Goal: Task Accomplishment & Management: Manage account settings

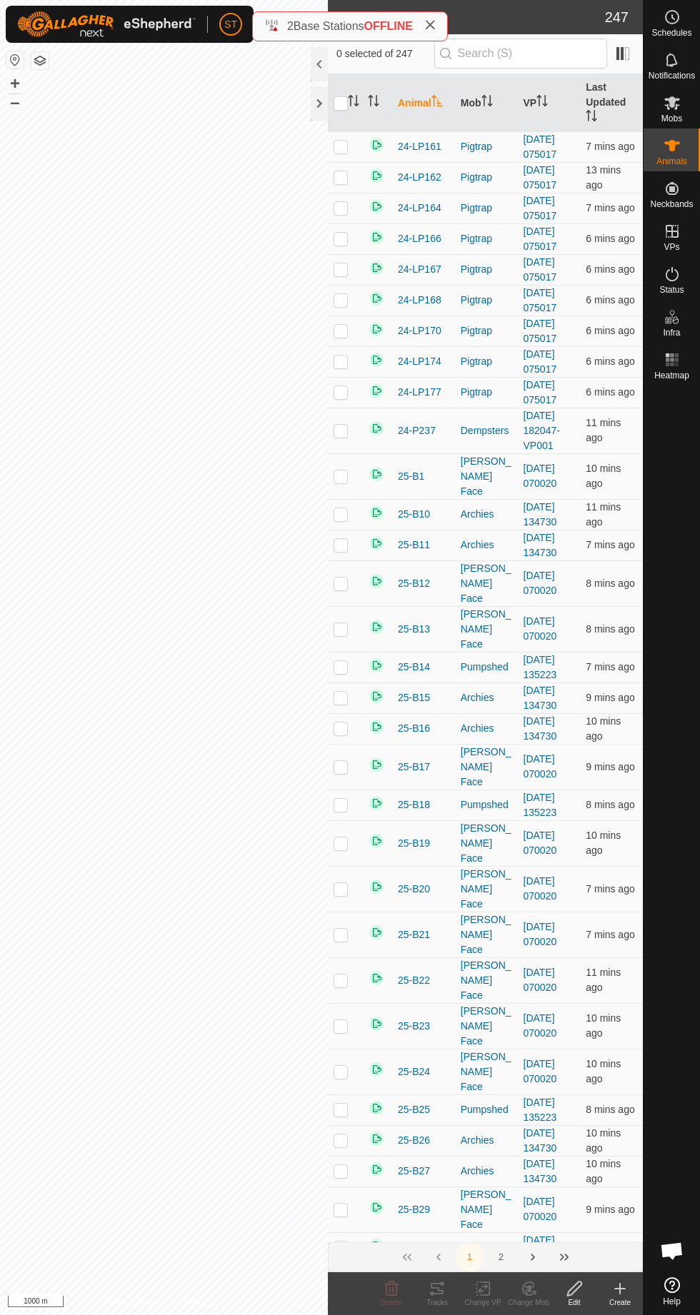
click at [680, 110] on icon at bounding box center [672, 103] width 16 height 14
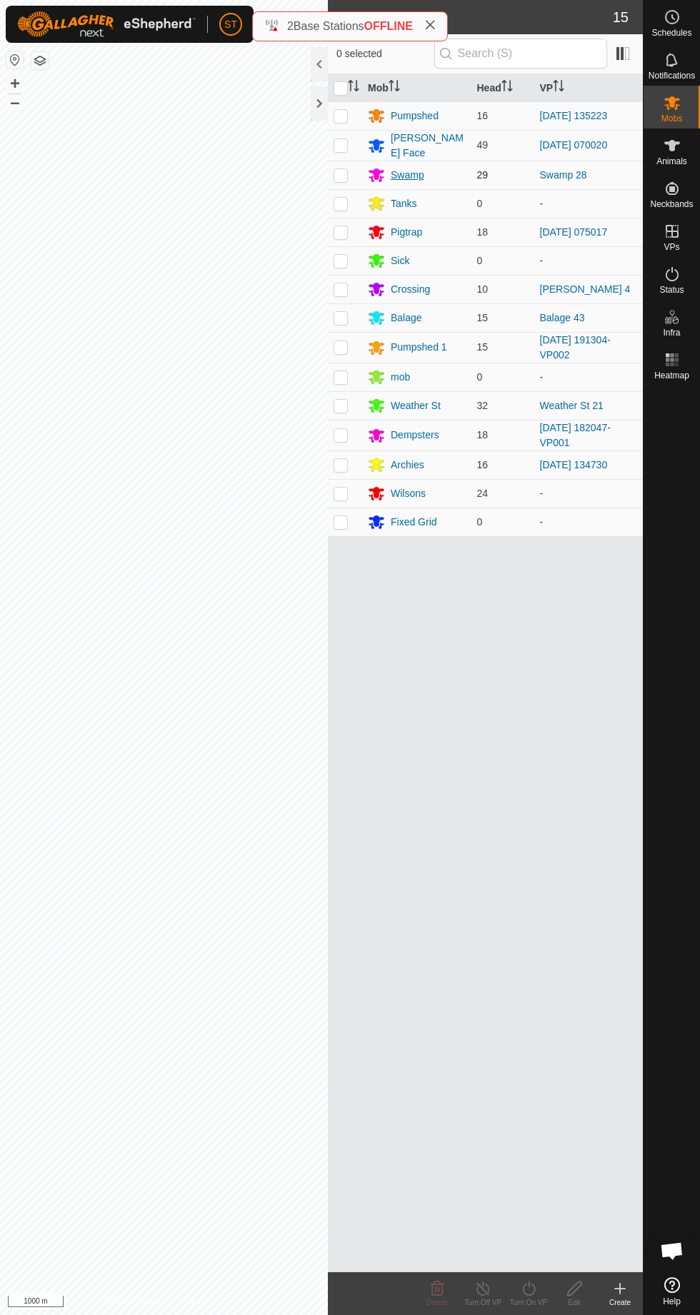
click at [403, 171] on div "Swamp" at bounding box center [408, 175] width 34 height 15
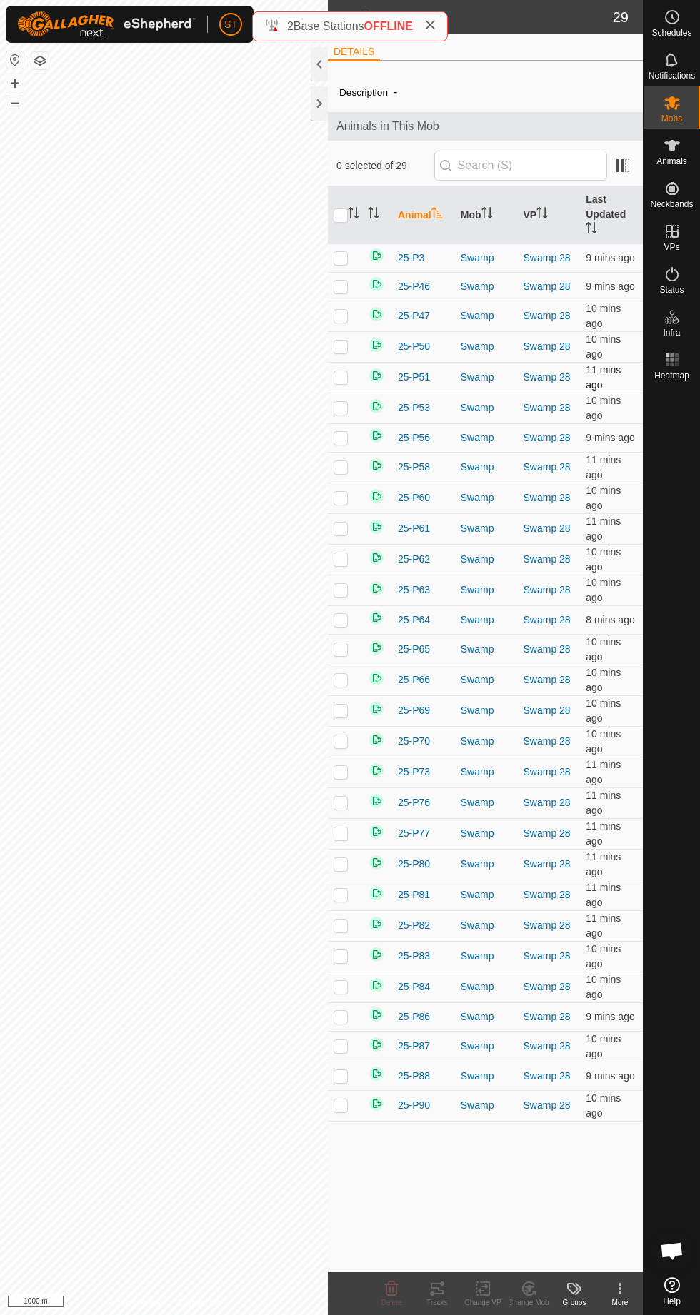
click at [348, 381] on p-checkbox at bounding box center [340, 376] width 14 height 11
checkbox input "true"
click at [346, 1044] on p-checkbox at bounding box center [340, 1045] width 14 height 11
checkbox input "true"
click at [335, 440] on p-checkbox at bounding box center [340, 437] width 14 height 11
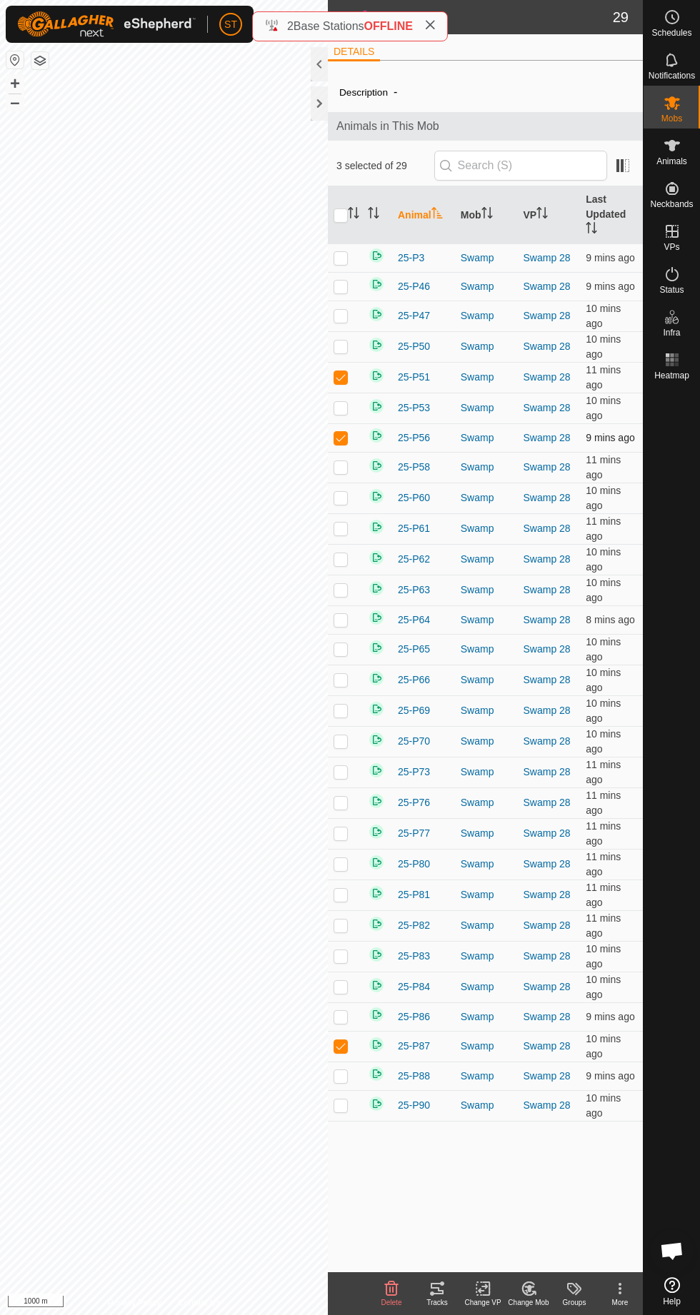
click at [333, 442] on p-checkbox at bounding box center [340, 437] width 14 height 11
checkbox input "false"
click at [341, 920] on p-checkbox at bounding box center [340, 925] width 14 height 11
click at [348, 922] on p-checkbox at bounding box center [340, 925] width 14 height 11
checkbox input "false"
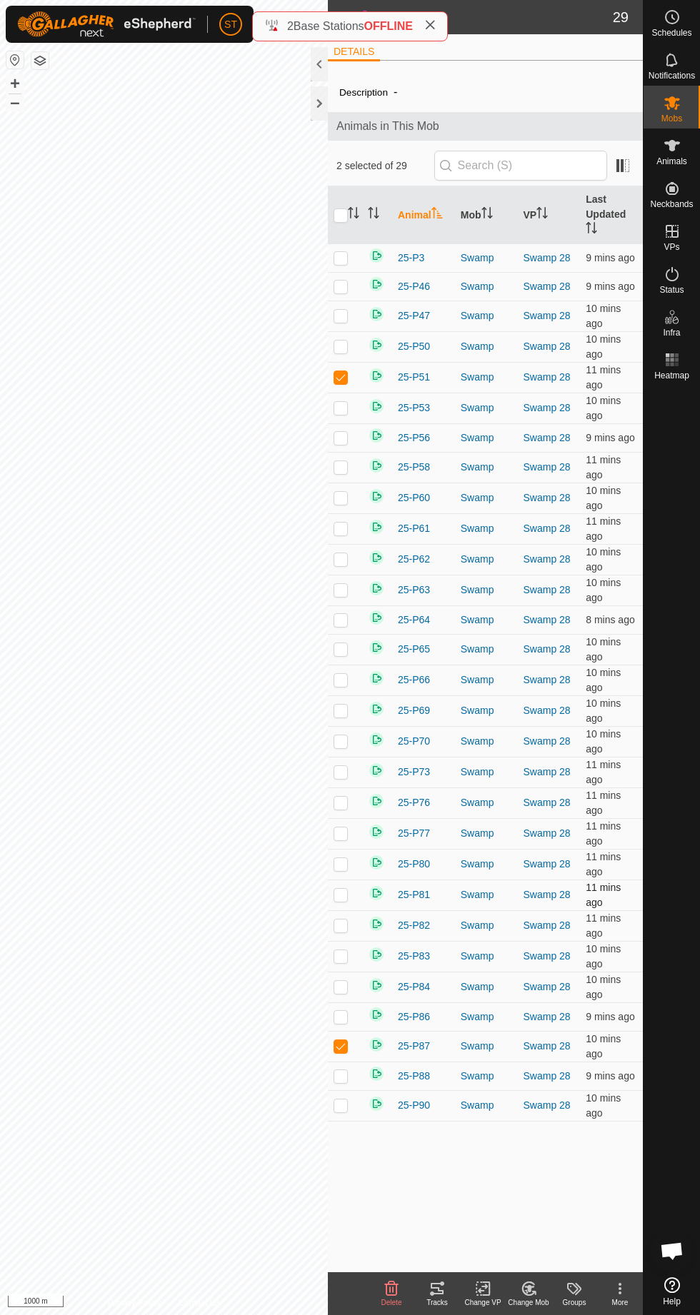
click at [341, 889] on p-checkbox at bounding box center [340, 894] width 14 height 11
checkbox input "true"
click at [338, 412] on p-checkbox at bounding box center [340, 407] width 14 height 11
checkbox input "true"
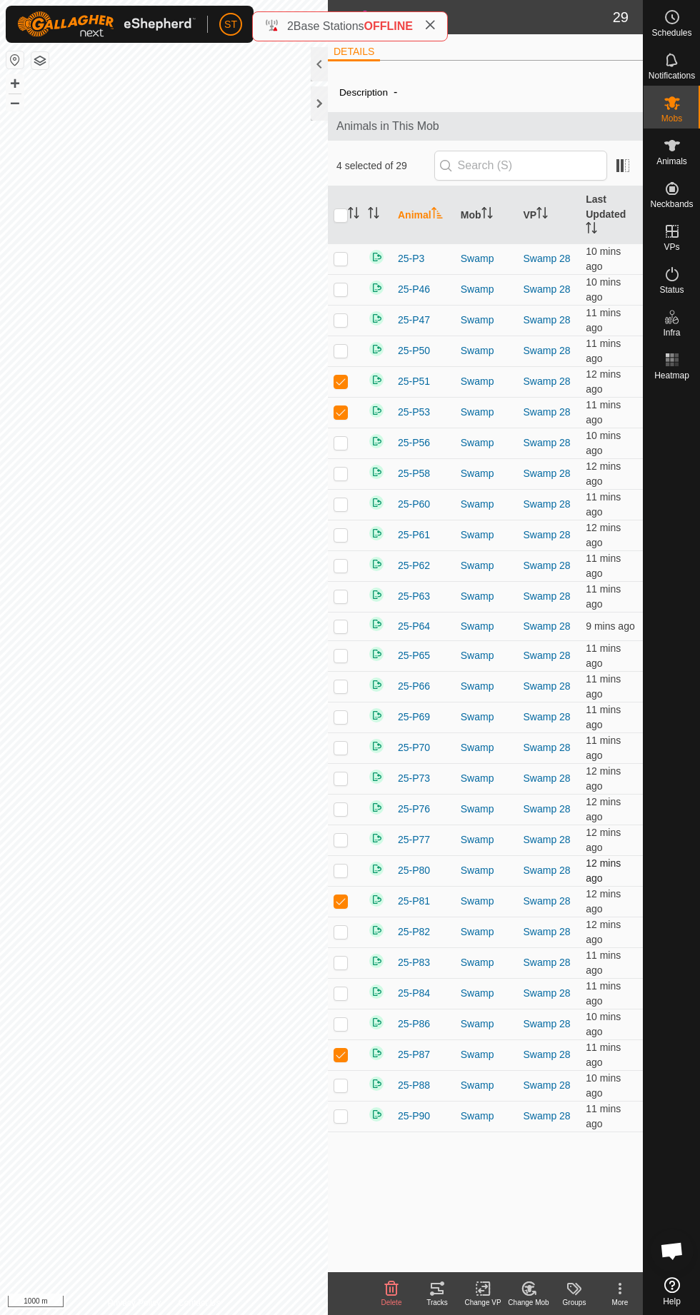
click at [340, 865] on p-checkbox at bounding box center [340, 870] width 14 height 11
checkbox input "true"
click at [339, 713] on p-checkbox at bounding box center [340, 716] width 14 height 11
checkbox input "true"
click at [348, 293] on p-checkbox at bounding box center [340, 288] width 14 height 11
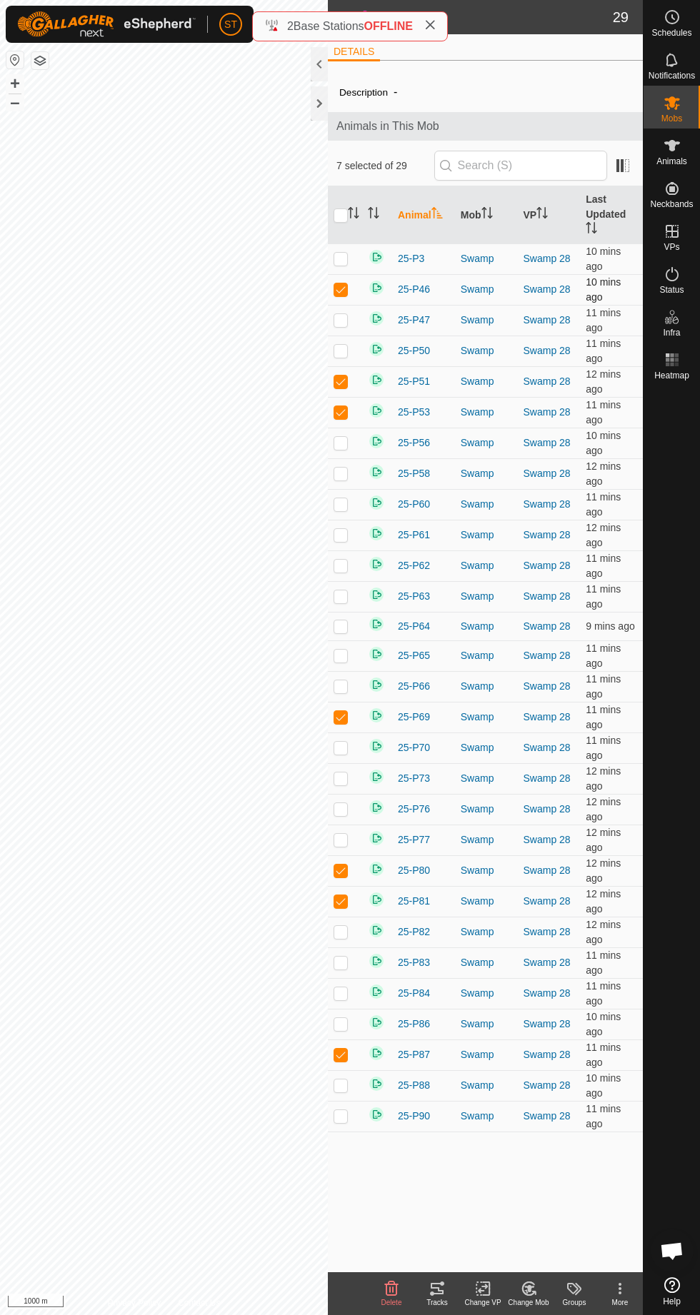
checkbox input "true"
click at [348, 508] on p-checkbox at bounding box center [340, 503] width 14 height 11
checkbox input "true"
click at [348, 443] on p-checkbox at bounding box center [340, 442] width 14 height 11
checkbox input "true"
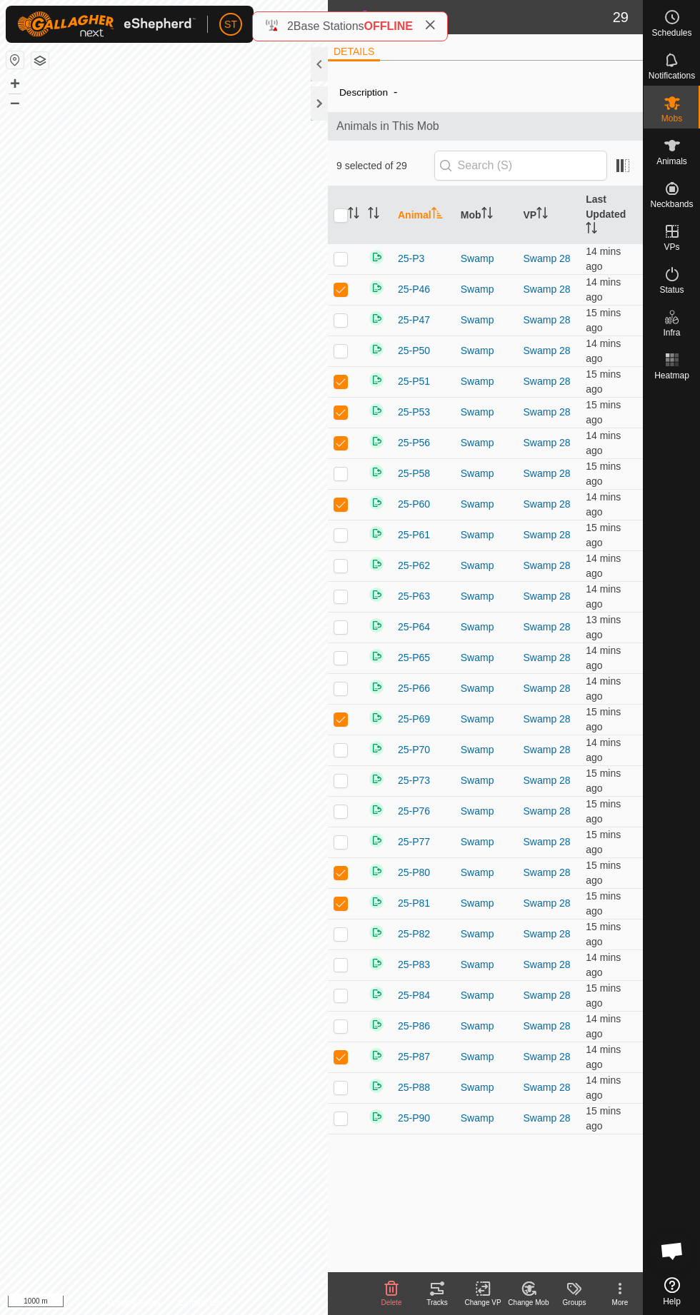
click at [546, 1299] on div "Change Mob" at bounding box center [528, 1302] width 46 height 11
click at [590, 1253] on span "Remove from Mob" at bounding box center [585, 1256] width 94 height 17
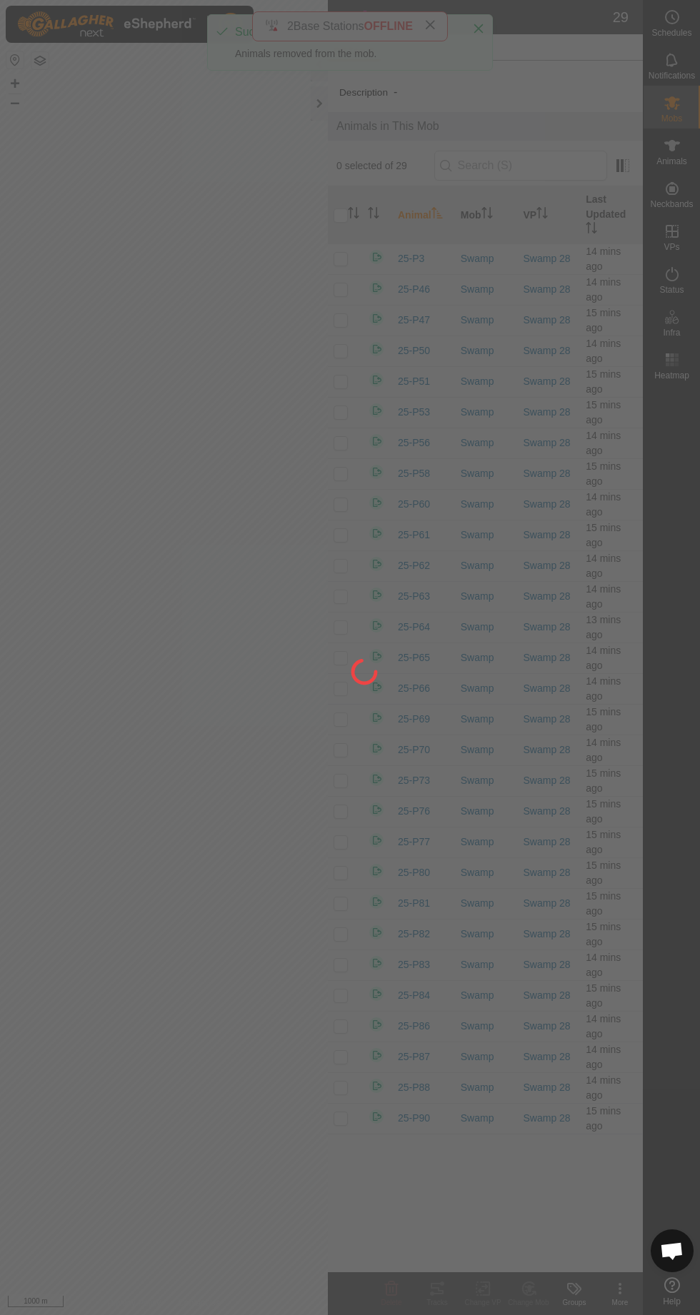
checkbox input "false"
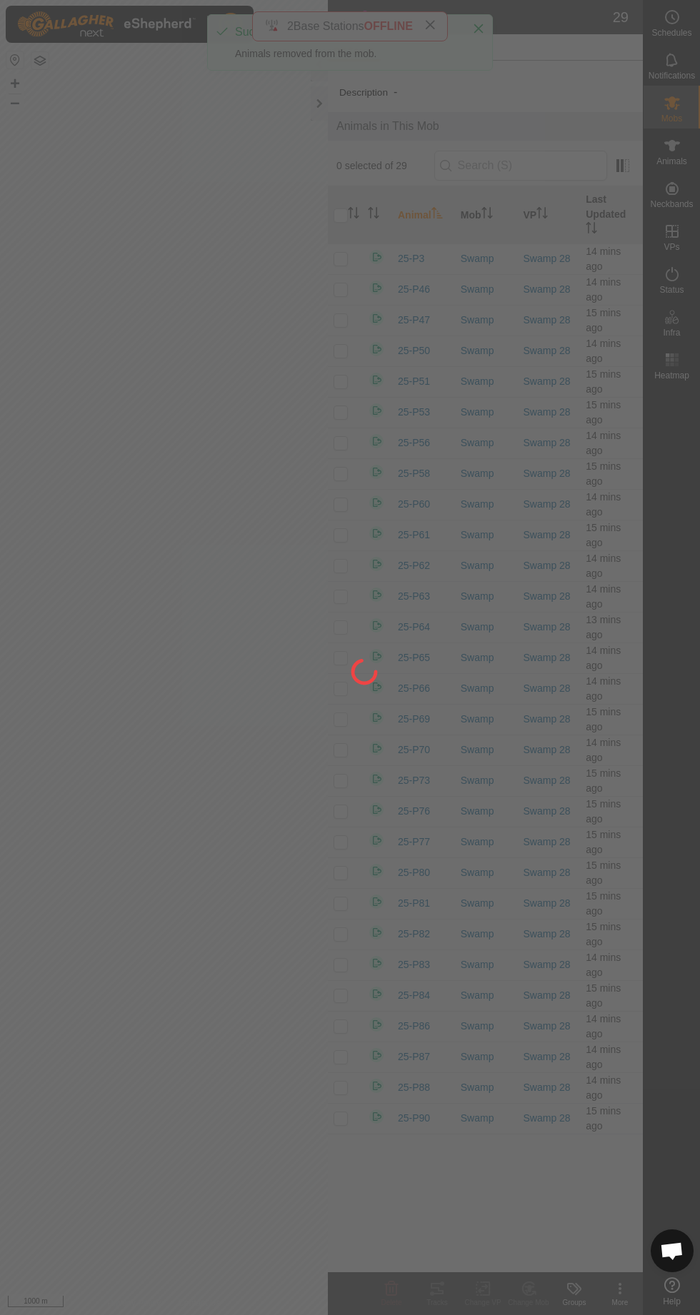
checkbox input "false"
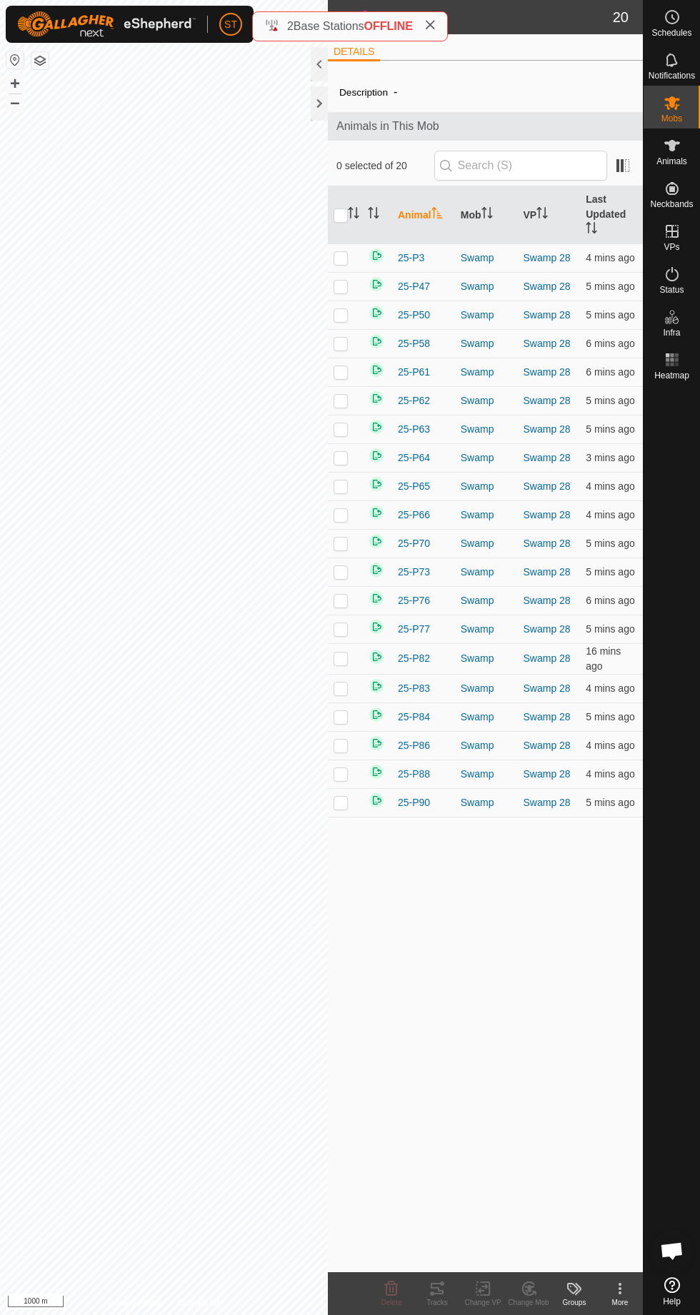
click at [680, 151] on icon at bounding box center [672, 145] width 16 height 11
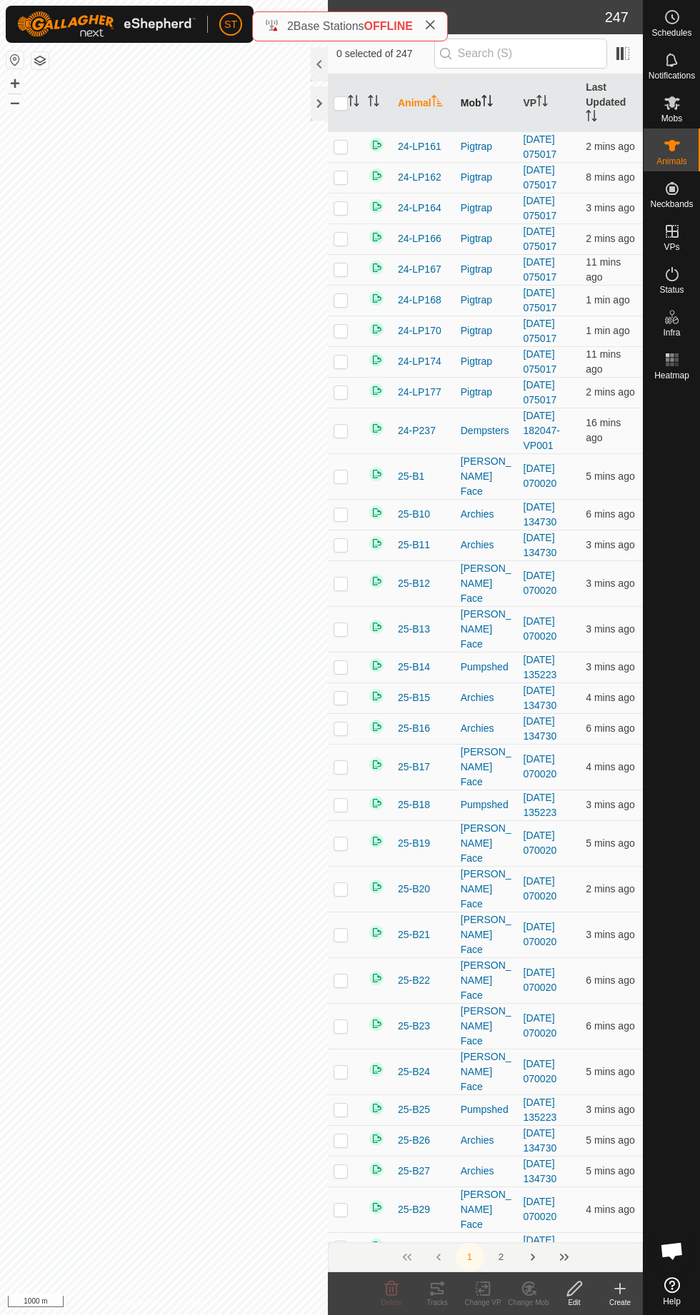
click at [493, 106] on icon "Activate to sort" at bounding box center [486, 100] width 11 height 11
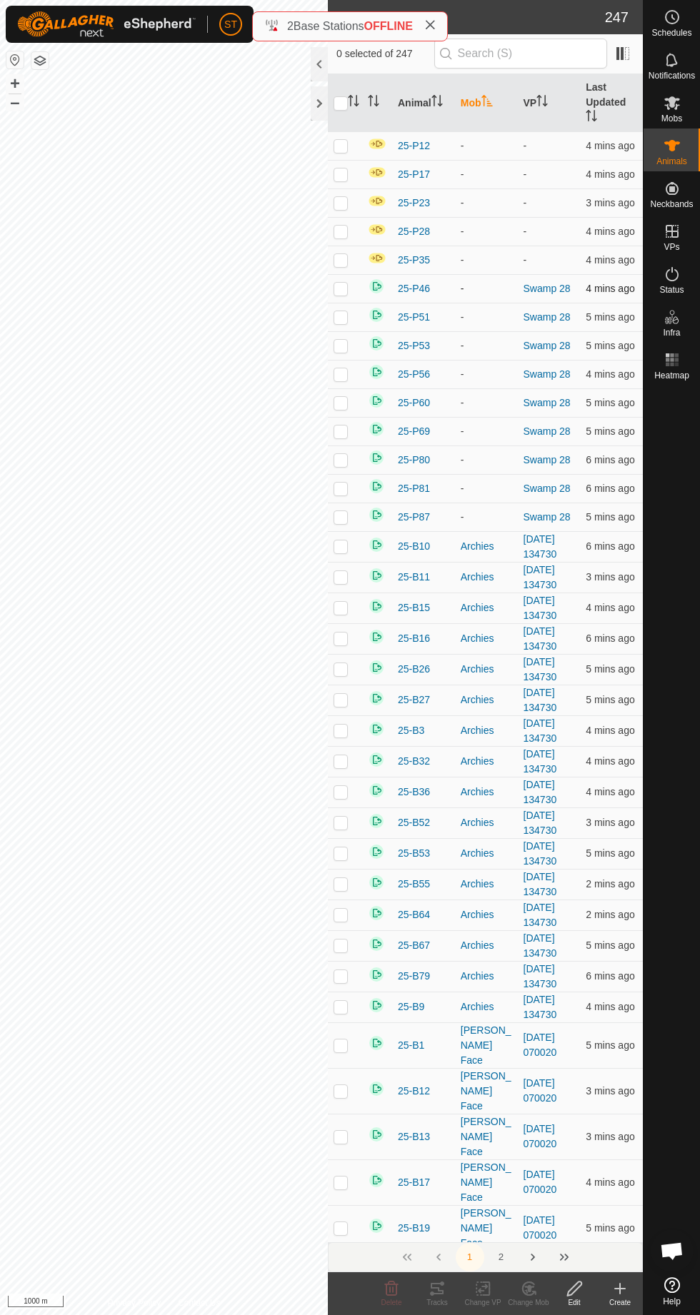
click at [348, 288] on p-checkbox at bounding box center [340, 288] width 14 height 11
checkbox input "true"
click at [362, 319] on td at bounding box center [345, 317] width 34 height 29
checkbox input "true"
click at [348, 344] on p-checkbox at bounding box center [340, 345] width 14 height 11
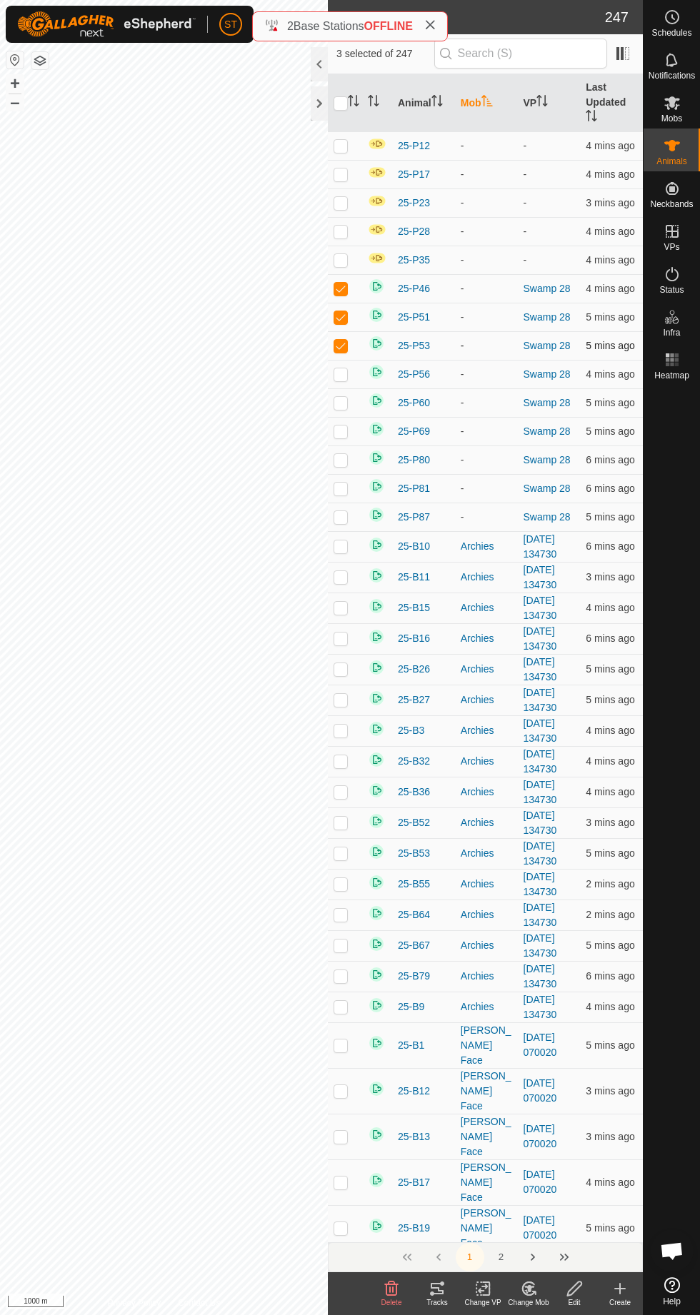
checkbox input "true"
click at [348, 374] on p-checkbox at bounding box center [340, 373] width 14 height 11
checkbox input "true"
click at [346, 408] on p-checkbox at bounding box center [340, 402] width 14 height 11
checkbox input "true"
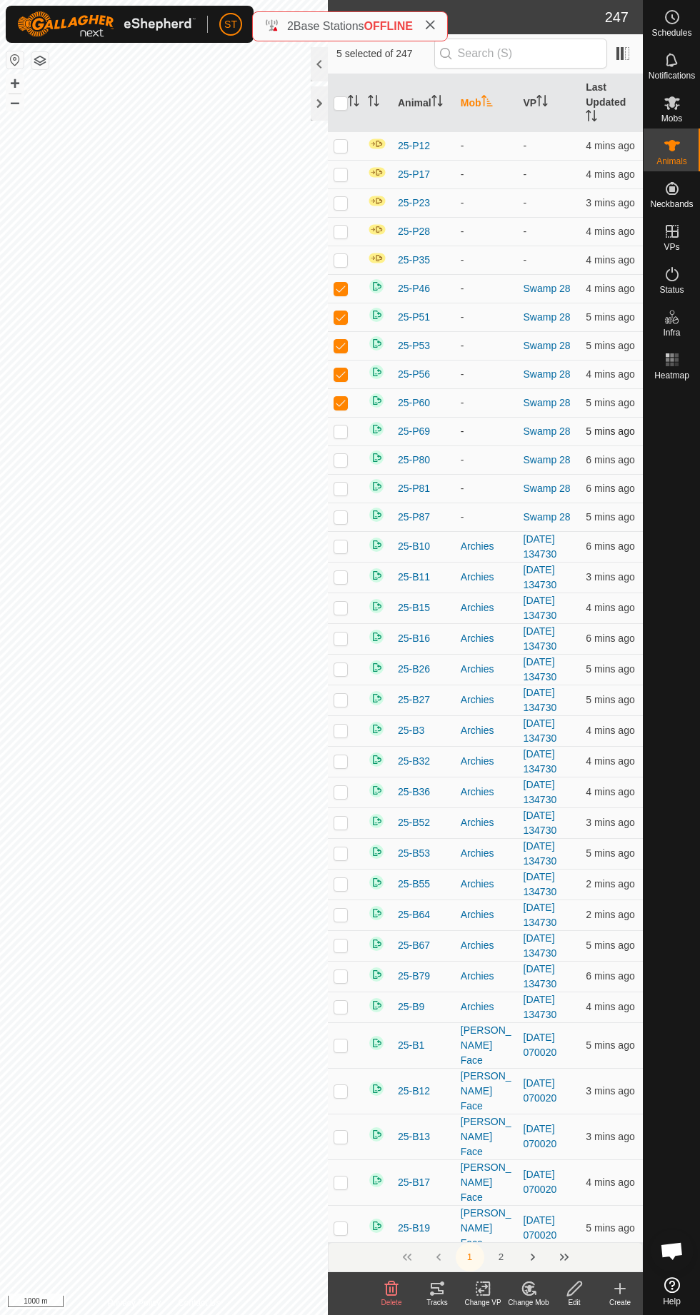
click at [348, 437] on p-checkbox at bounding box center [340, 430] width 14 height 11
checkbox input "true"
click at [346, 465] on p-checkbox at bounding box center [340, 459] width 14 height 11
checkbox input "true"
click at [347, 489] on p-checkbox at bounding box center [340, 488] width 14 height 11
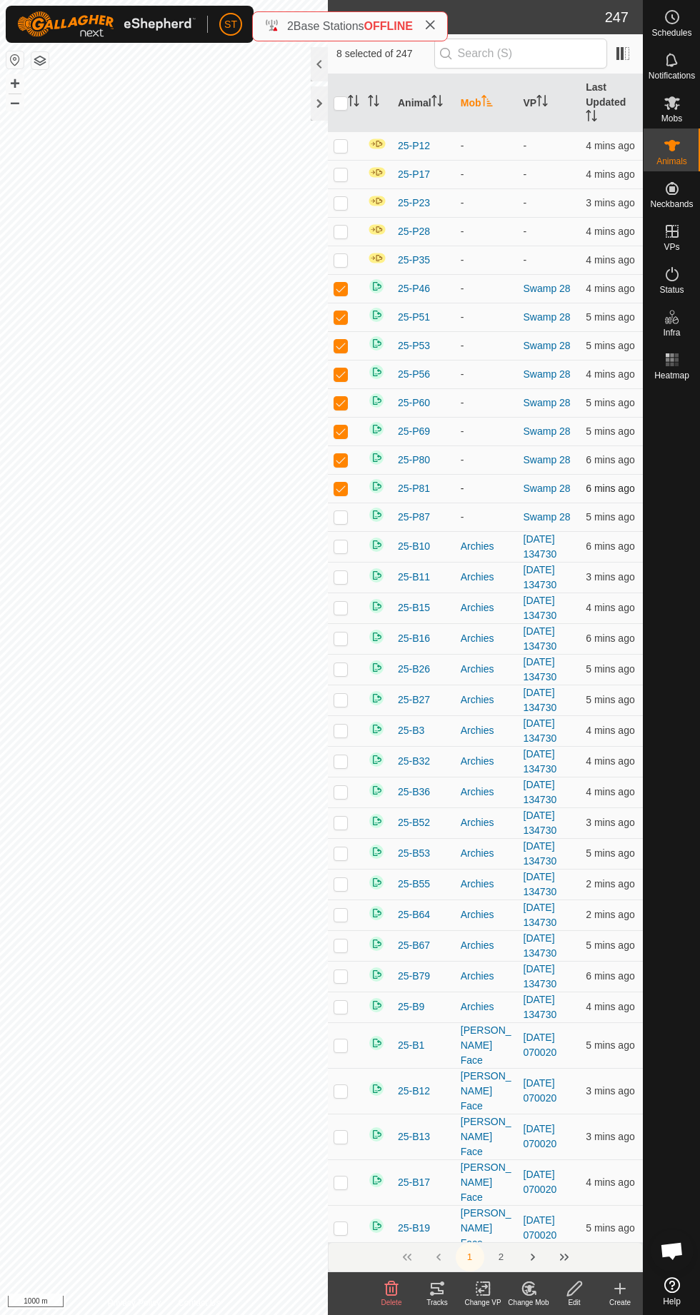
checkbox input "true"
click at [348, 522] on p-checkbox at bounding box center [340, 516] width 14 height 11
checkbox input "true"
click at [479, 1305] on div "Change VP" at bounding box center [483, 1302] width 46 height 11
click at [531, 1259] on span "Turn Off VP" at bounding box center [522, 1256] width 60 height 17
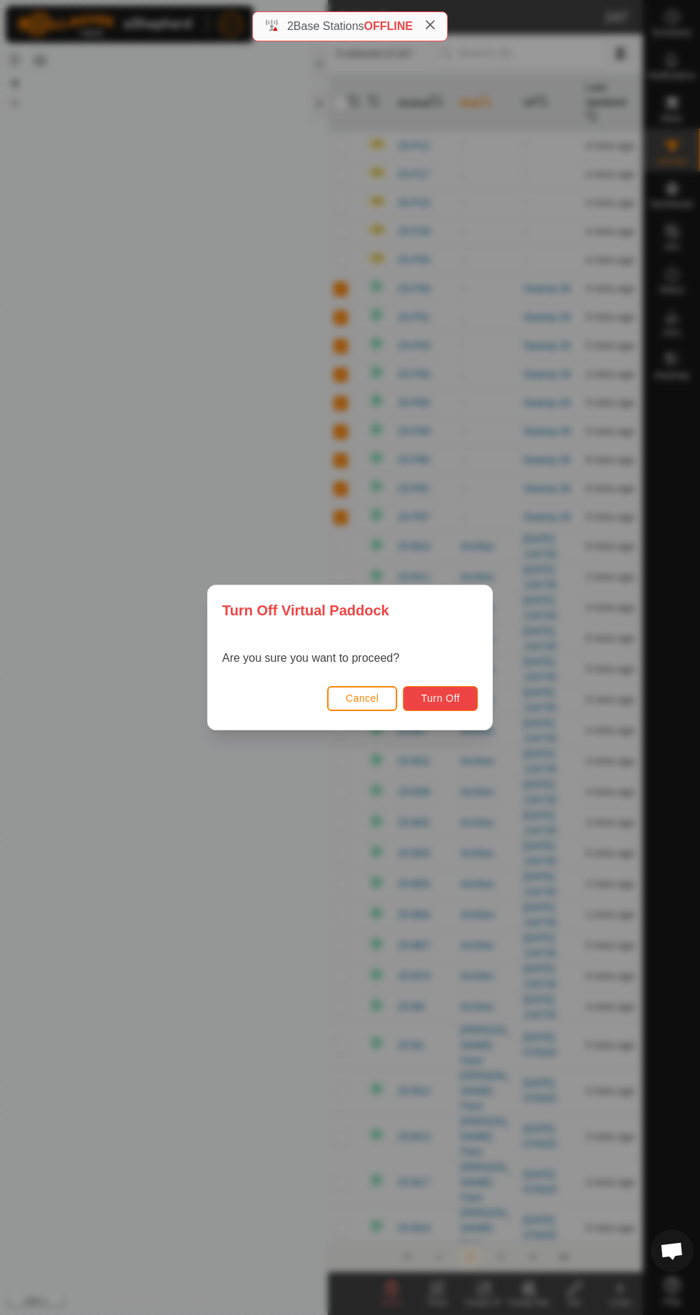
click at [460, 704] on span "Turn Off" at bounding box center [439, 697] width 39 height 11
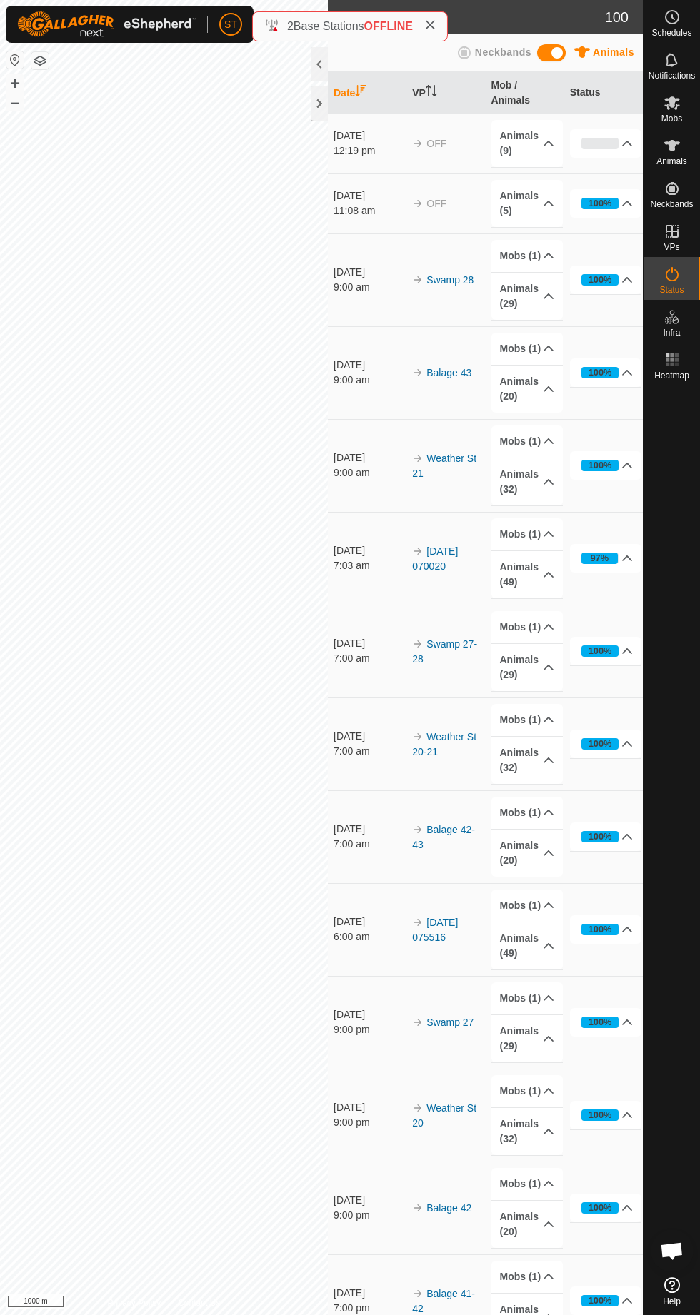
scroll to position [4, 0]
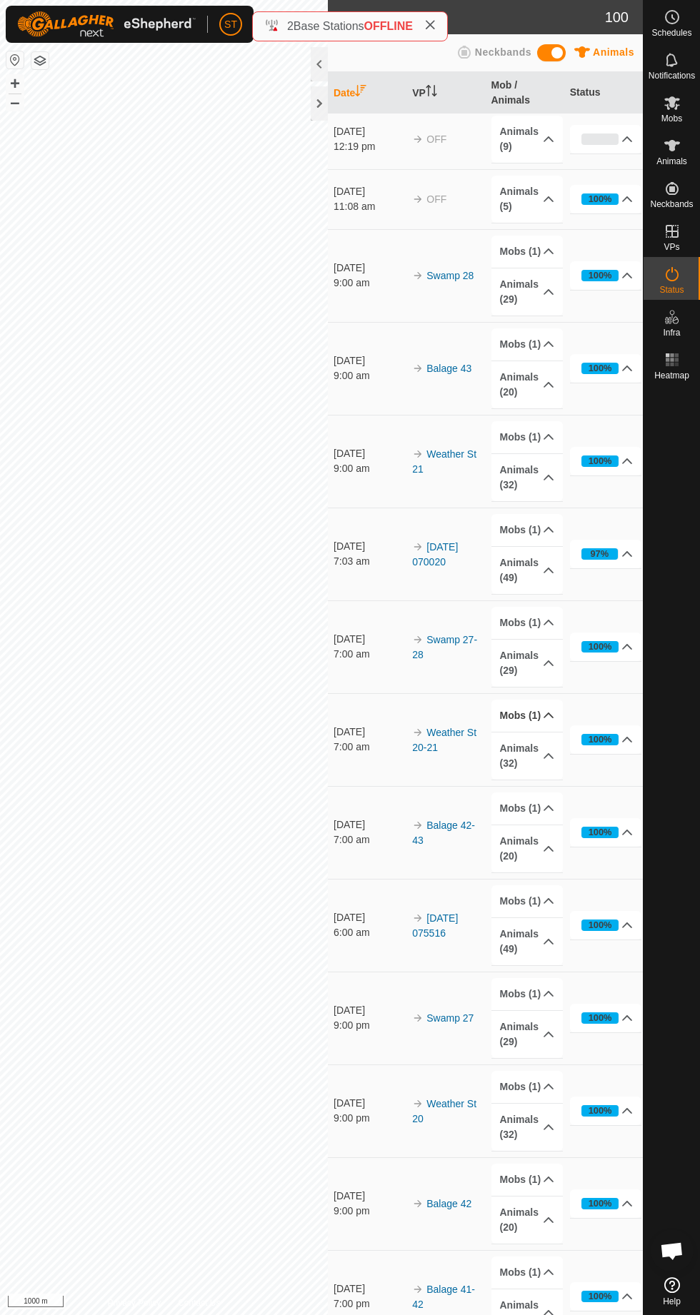
click at [563, 732] on p-accordion-header "Mobs (1)" at bounding box center [527, 716] width 72 height 32
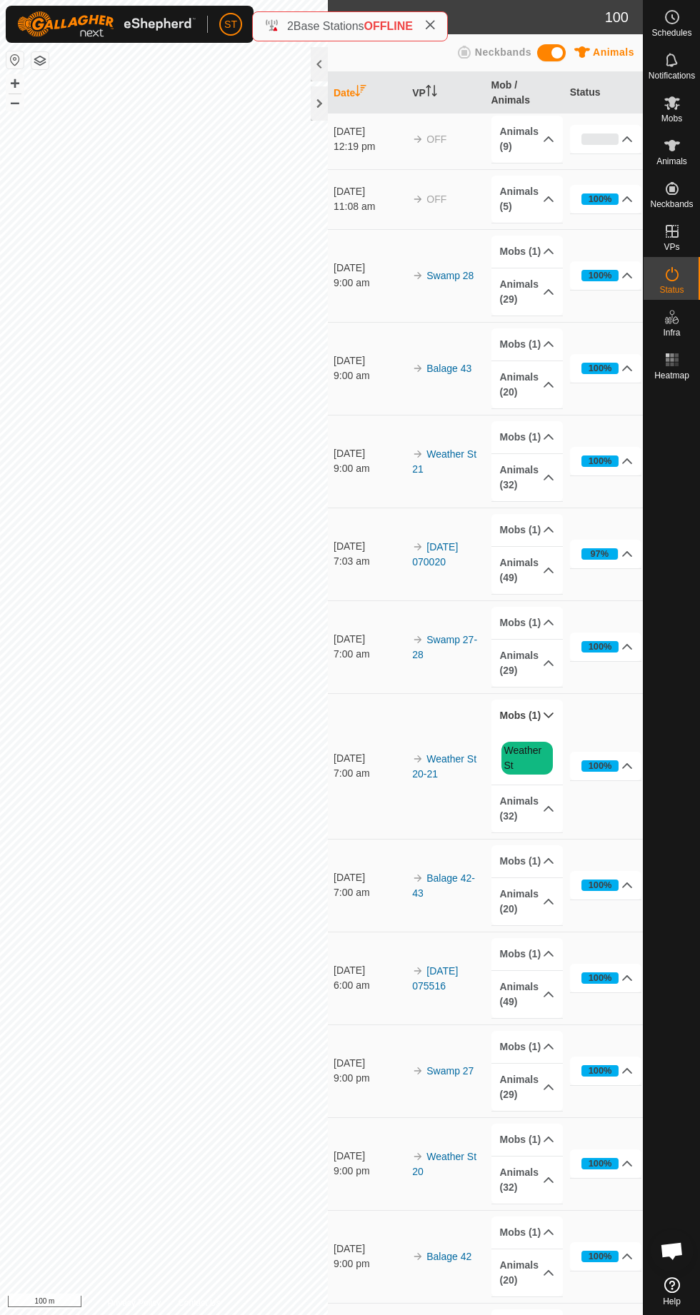
click at [680, 151] on icon at bounding box center [672, 145] width 16 height 11
click at [680, 110] on icon at bounding box center [672, 103] width 16 height 14
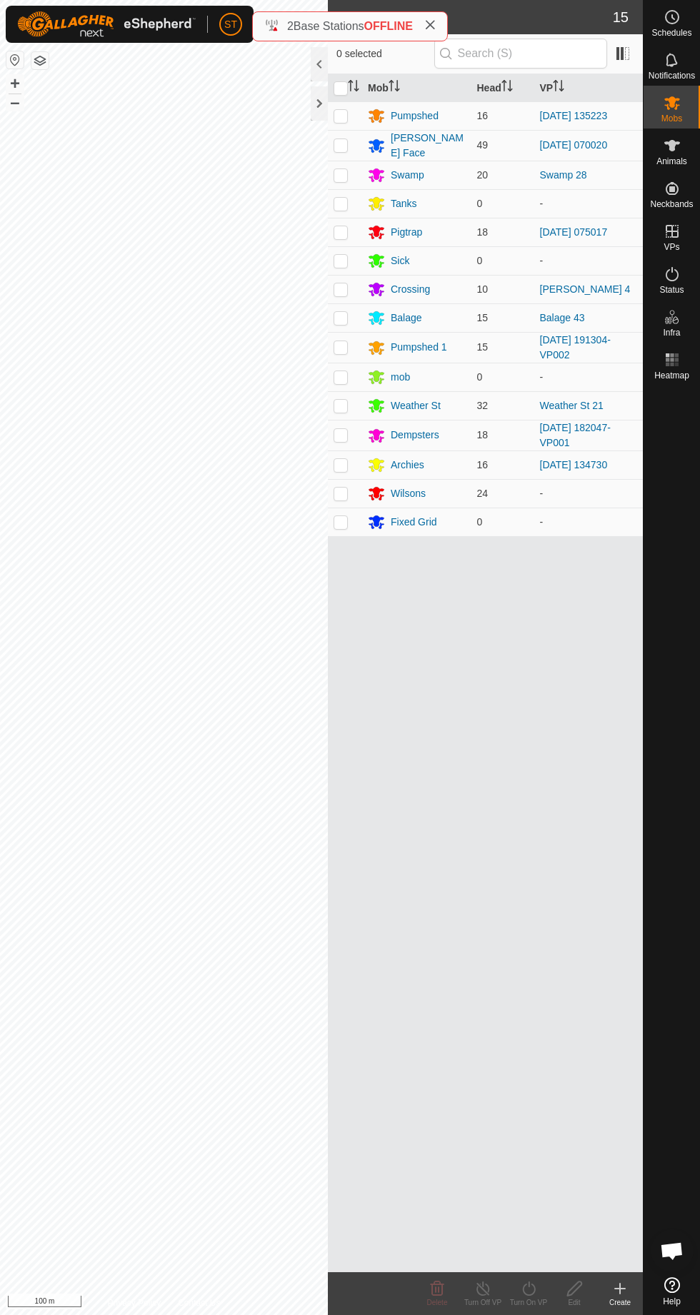
click at [682, 118] on span "Mobs" at bounding box center [671, 118] width 21 height 9
click at [403, 206] on div "Tanks" at bounding box center [404, 203] width 26 height 15
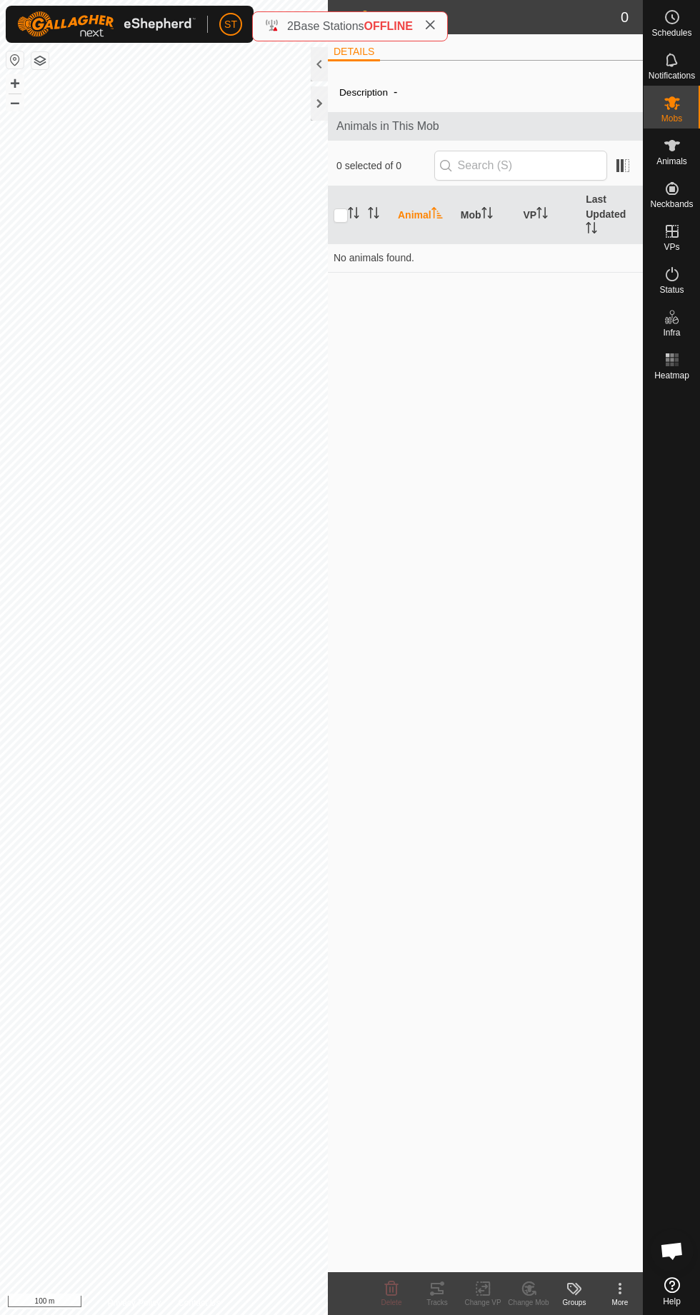
click at [643, 1308] on div "More" at bounding box center [620, 1302] width 46 height 11
click at [548, 629] on div "Description - Animals in This Mob 0 selected of 0 Animal Mob VP Last Updated No…" at bounding box center [485, 672] width 315 height 1200
click at [680, 151] on icon at bounding box center [672, 145] width 16 height 11
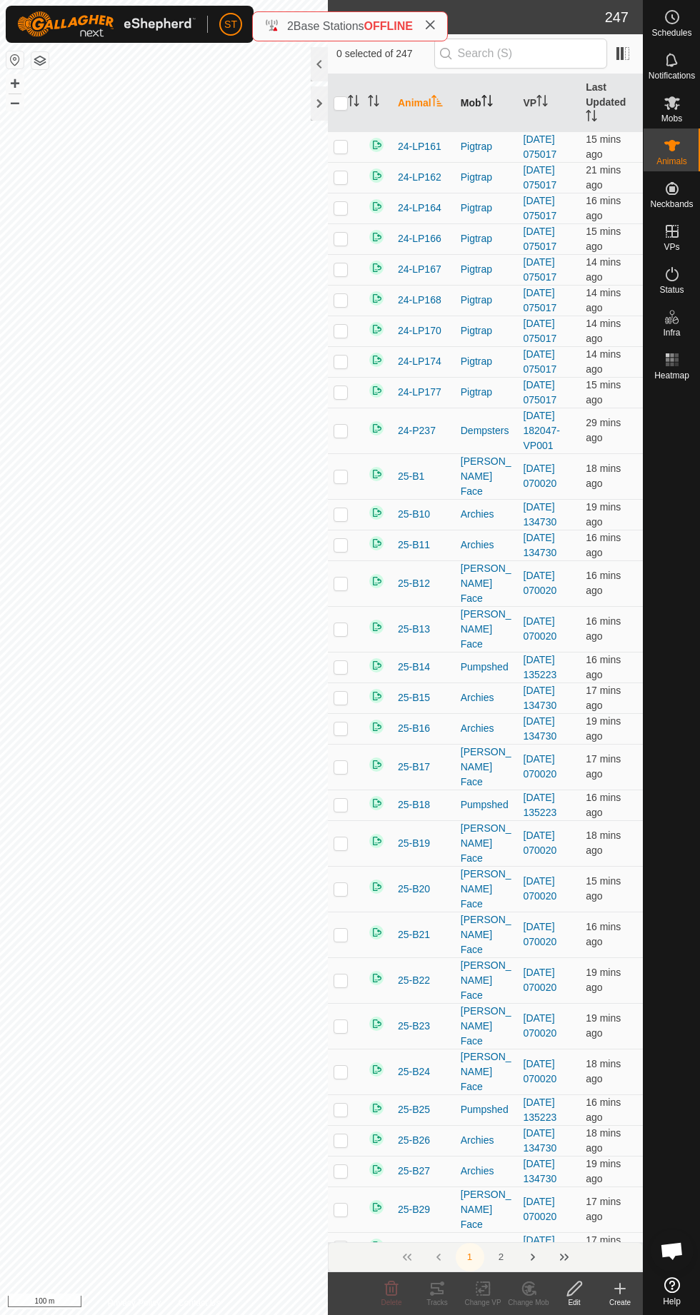
click at [518, 132] on th "Mob" at bounding box center [486, 103] width 63 height 58
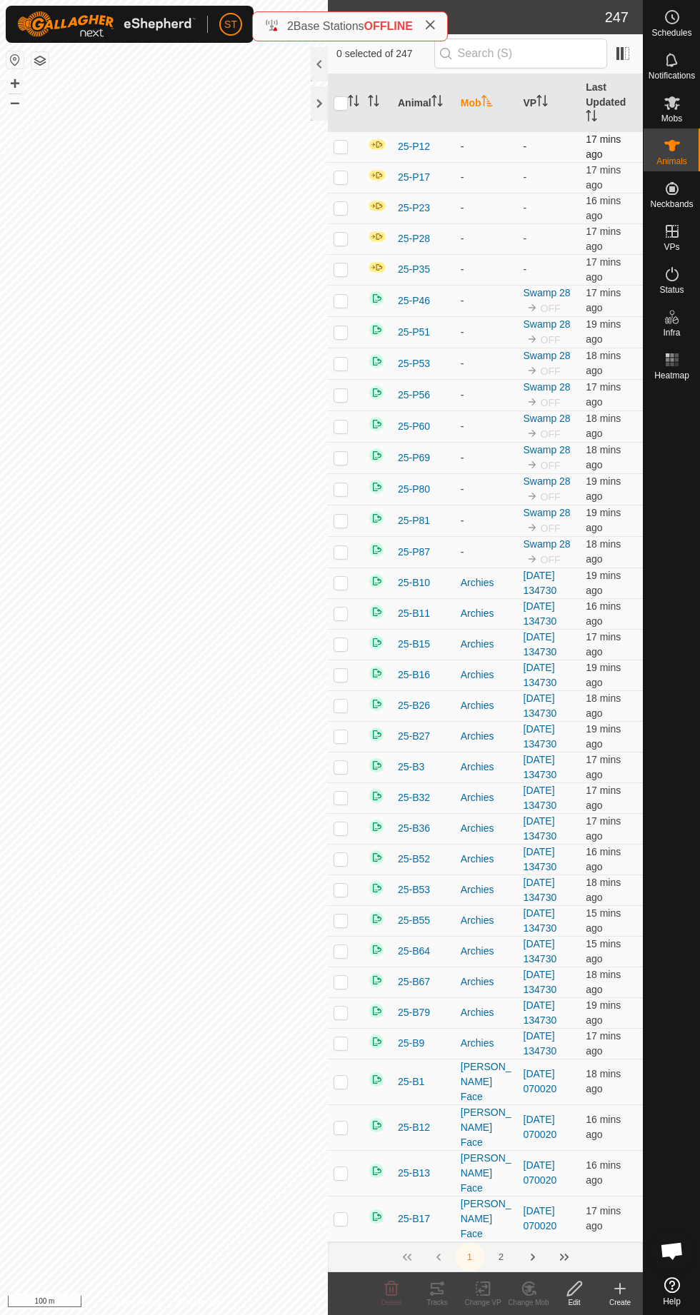
click at [345, 151] on p-checkbox at bounding box center [340, 146] width 14 height 11
checkbox input "true"
click at [348, 182] on p-checkbox at bounding box center [340, 176] width 14 height 11
checkbox input "true"
click at [348, 213] on p-checkbox at bounding box center [340, 207] width 14 height 11
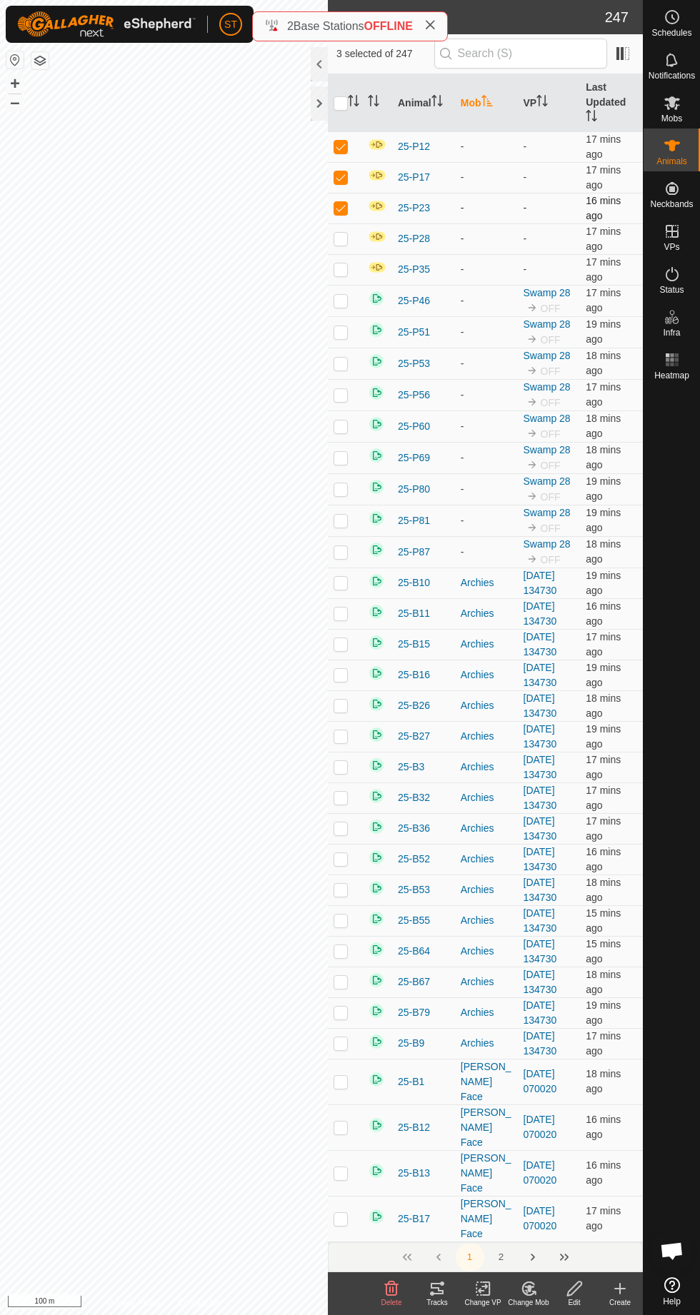
checkbox input "true"
click at [341, 243] on p-checkbox at bounding box center [340, 238] width 14 height 11
checkbox input "true"
click at [342, 270] on p-checkbox at bounding box center [340, 268] width 14 height 11
checkbox input "true"
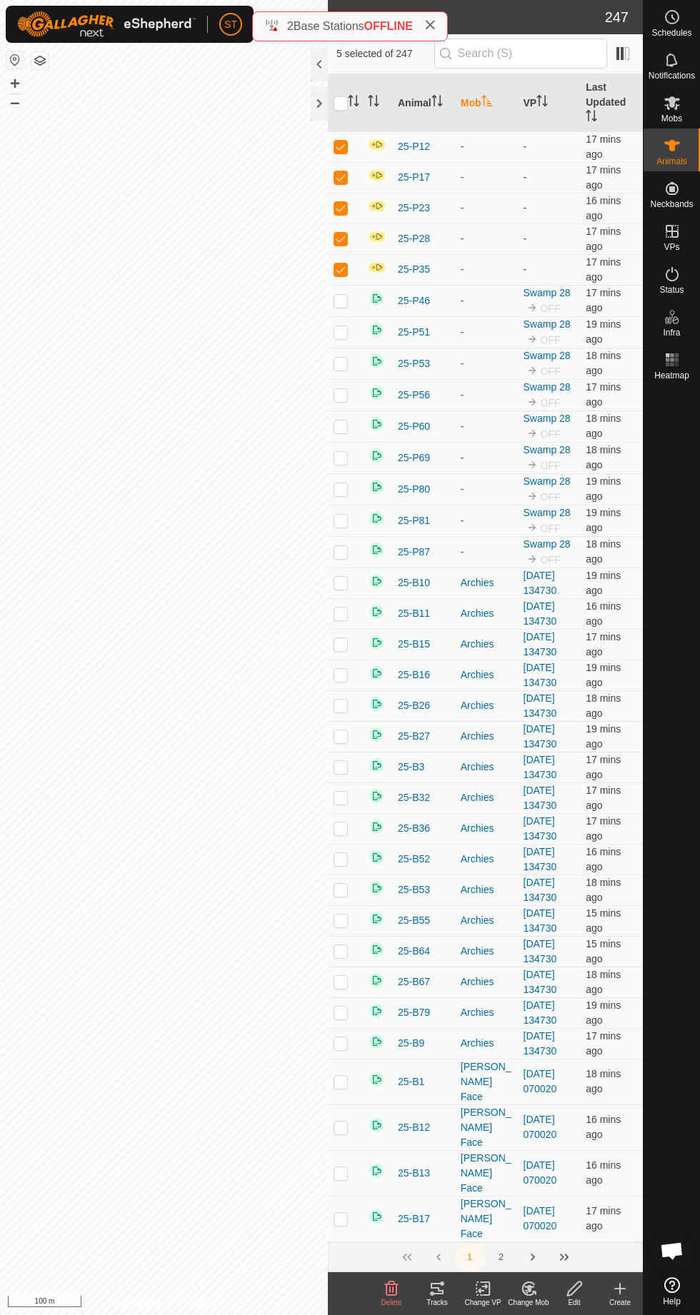
click at [551, 1308] on div "Change Mob" at bounding box center [528, 1302] width 46 height 11
click at [572, 1228] on span "Choose Mob..." at bounding box center [575, 1226] width 74 height 17
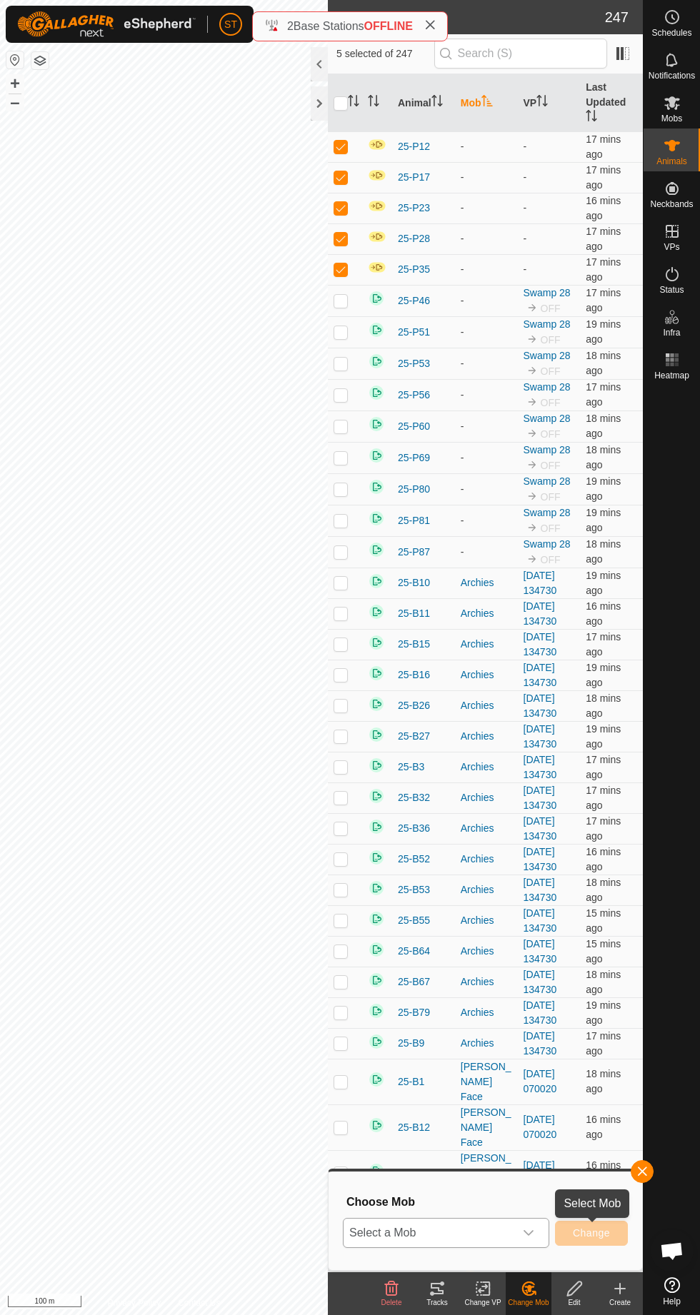
click at [477, 1235] on span "Select a Mob" at bounding box center [428, 1233] width 171 height 29
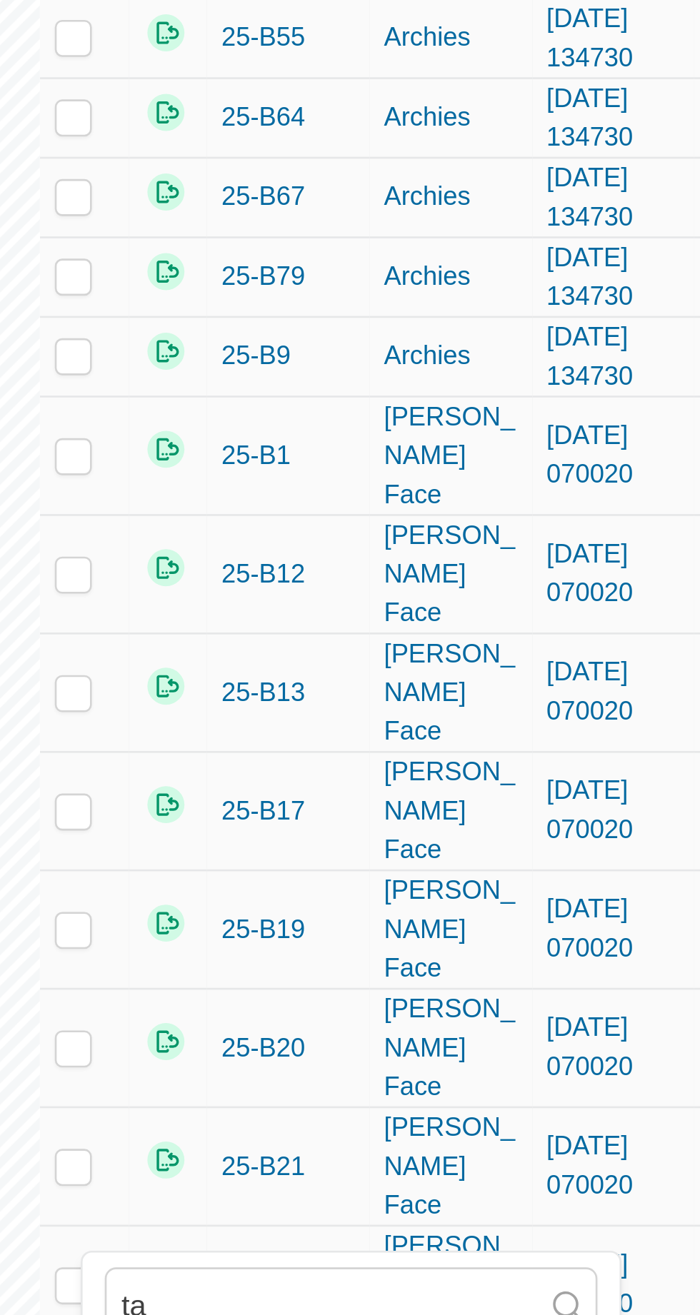
scroll to position [242, 0]
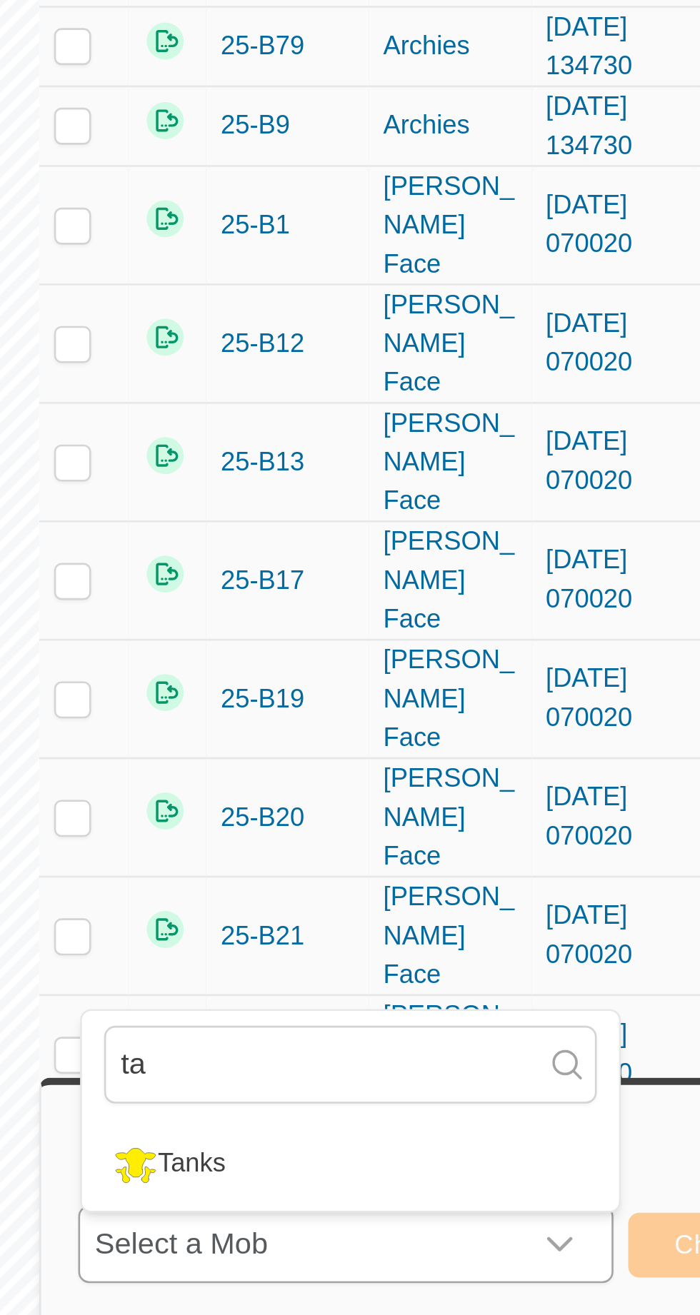
type input "ta"
click at [385, 1204] on div "Tanks" at bounding box center [378, 1202] width 51 height 24
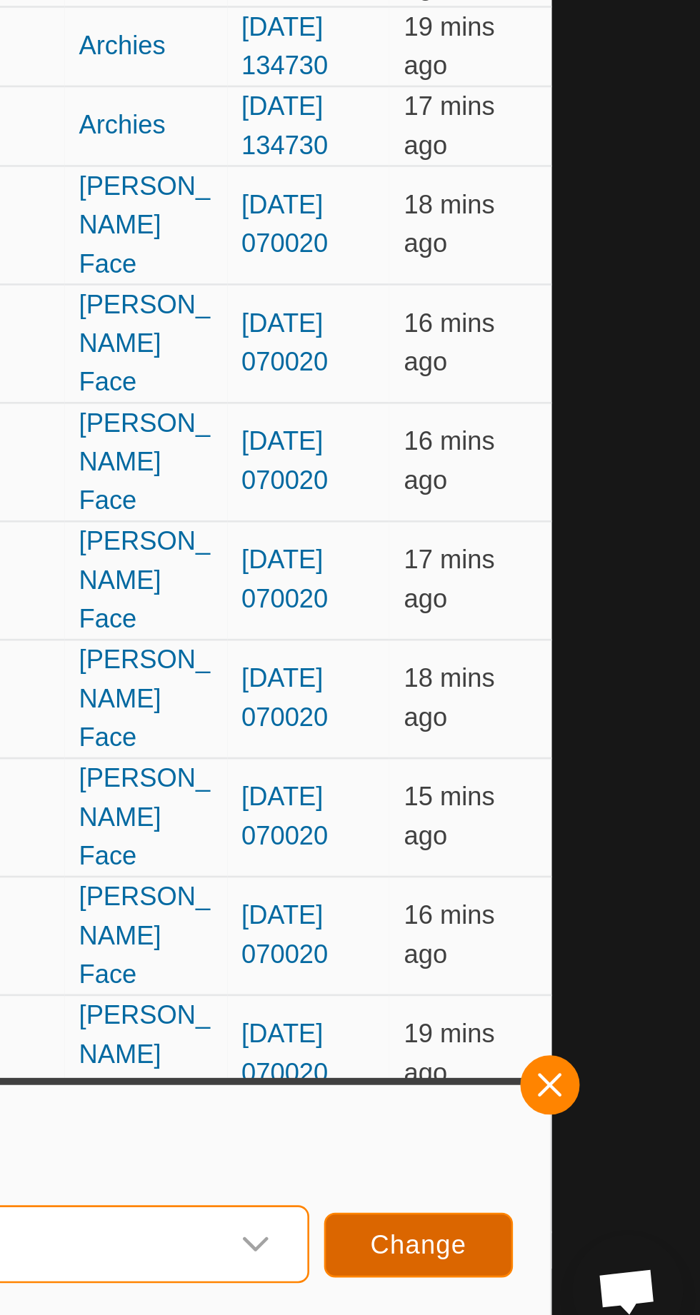
click at [593, 1234] on span "Change" at bounding box center [591, 1232] width 37 height 11
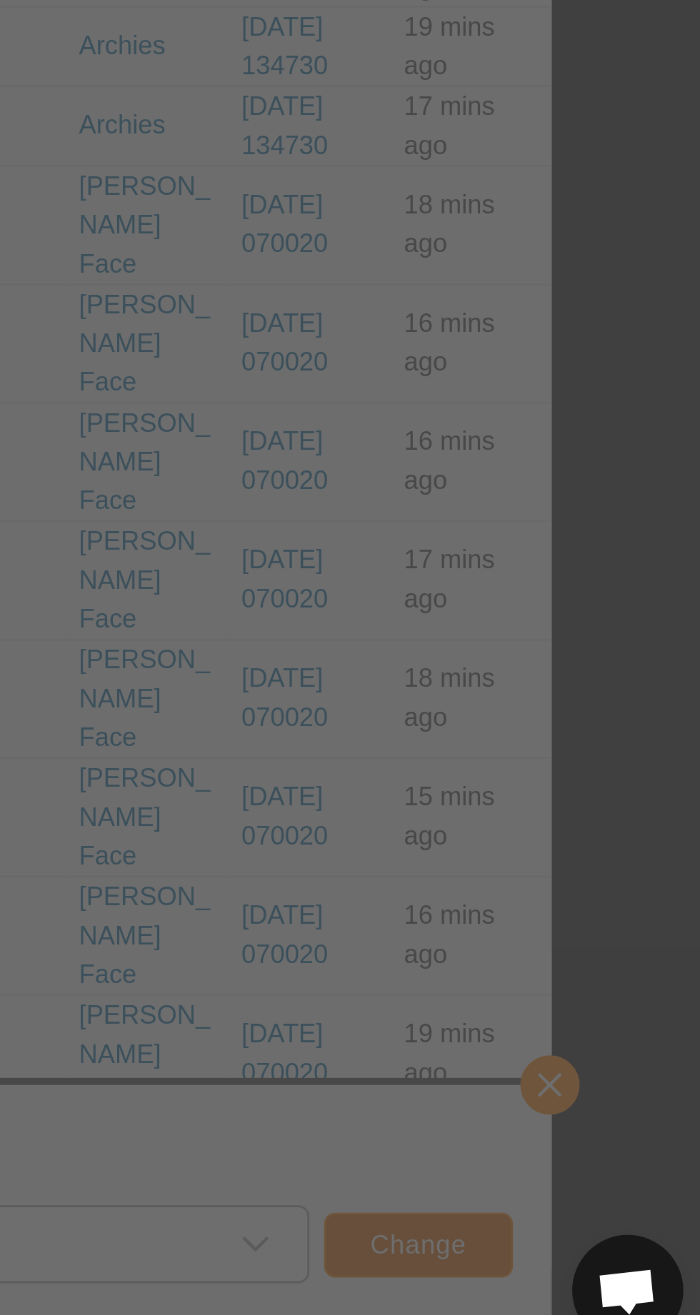
checkbox input "false"
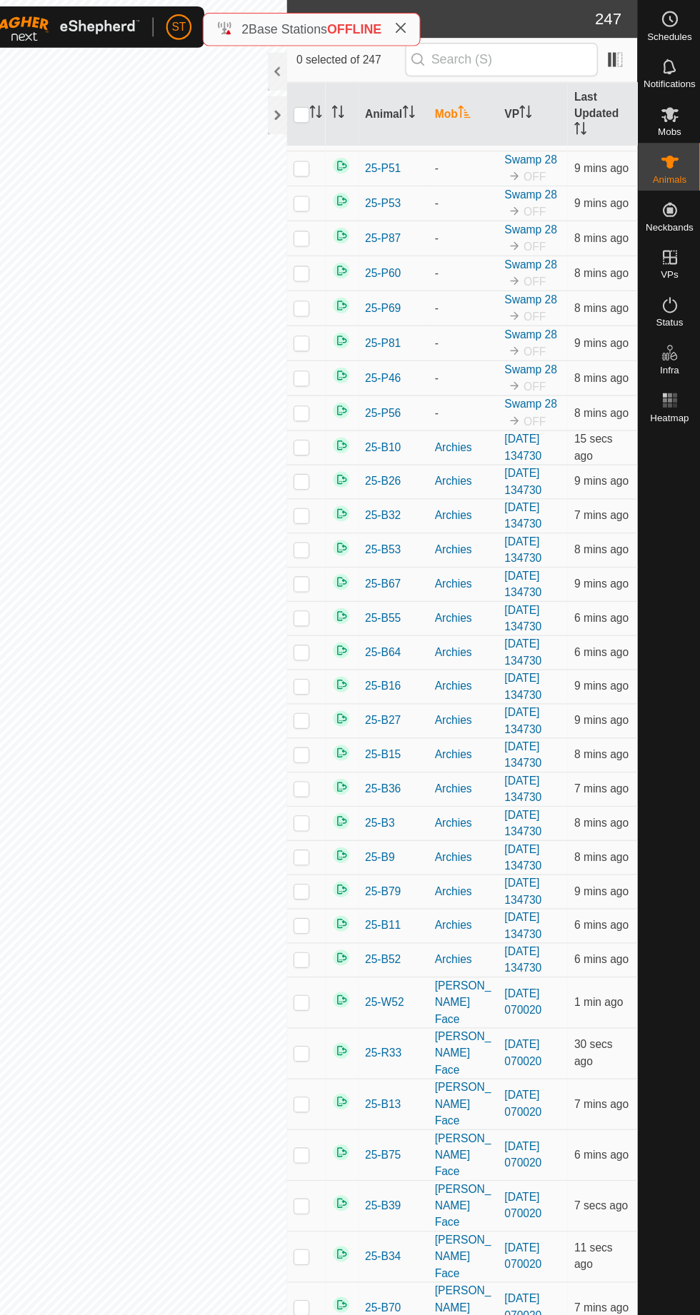
scroll to position [0, 0]
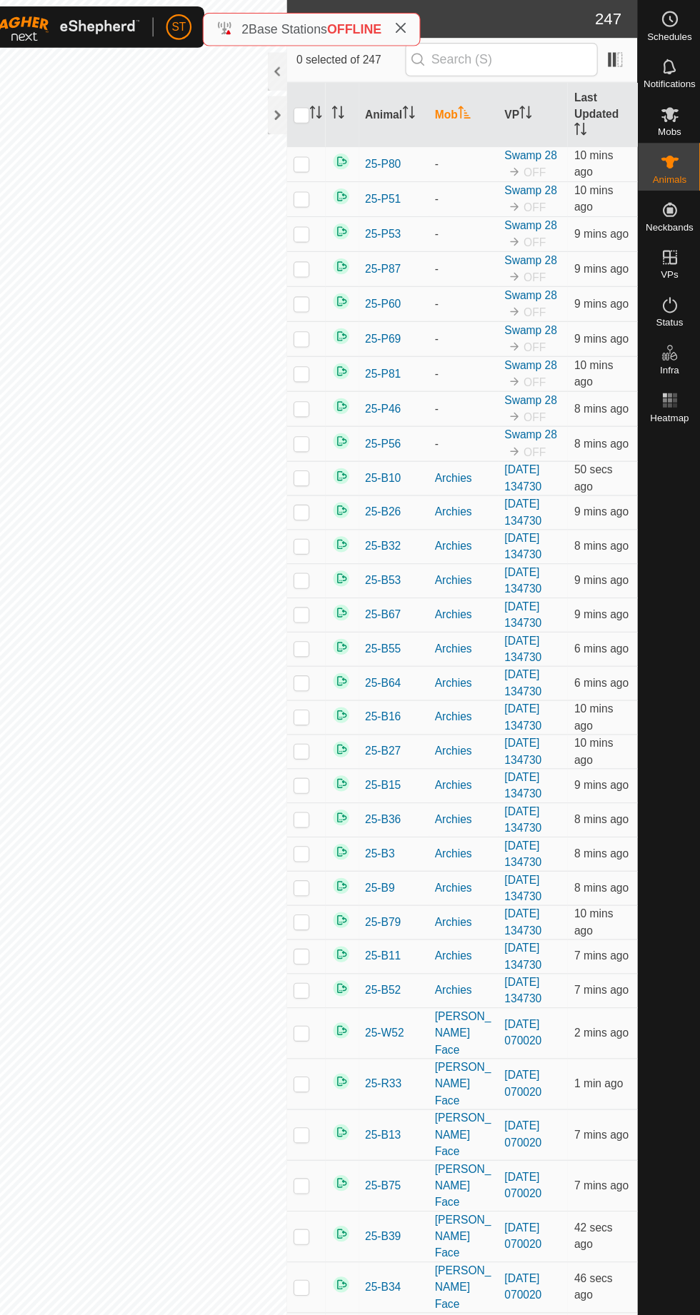
click at [665, 123] on span "Mobs" at bounding box center [671, 118] width 21 height 9
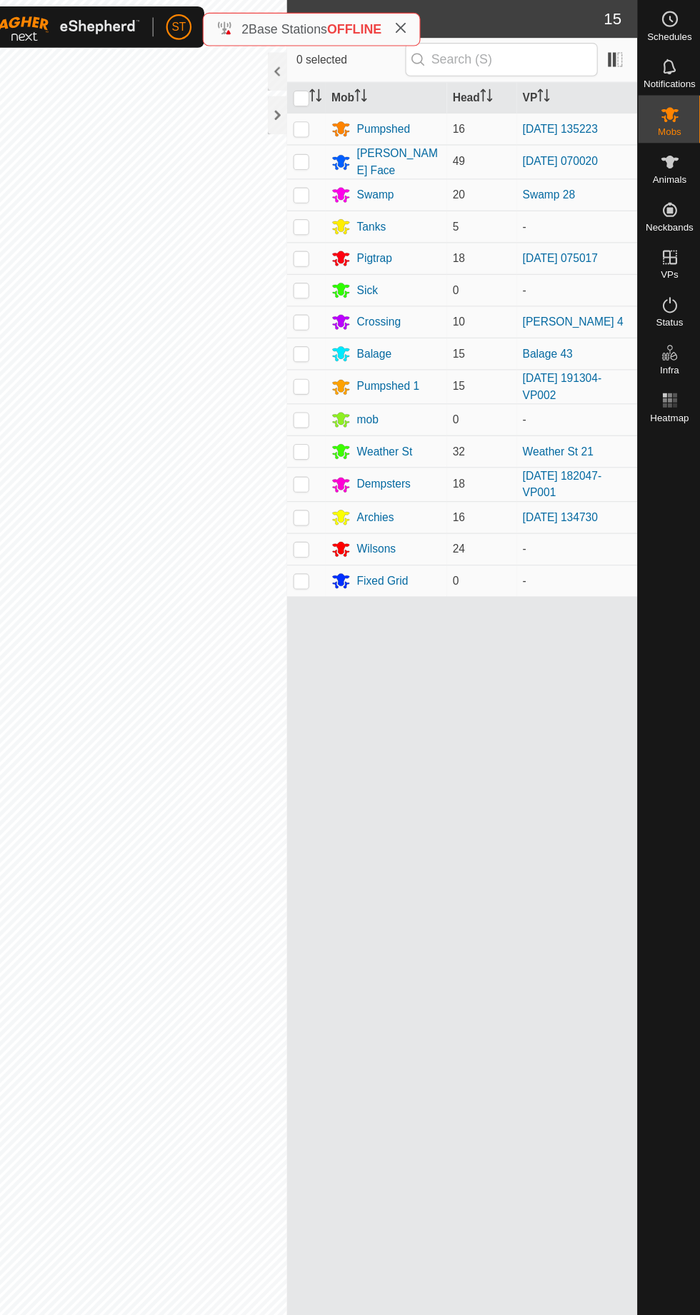
click at [672, 106] on icon at bounding box center [672, 103] width 16 height 14
click at [680, 151] on icon at bounding box center [672, 145] width 16 height 11
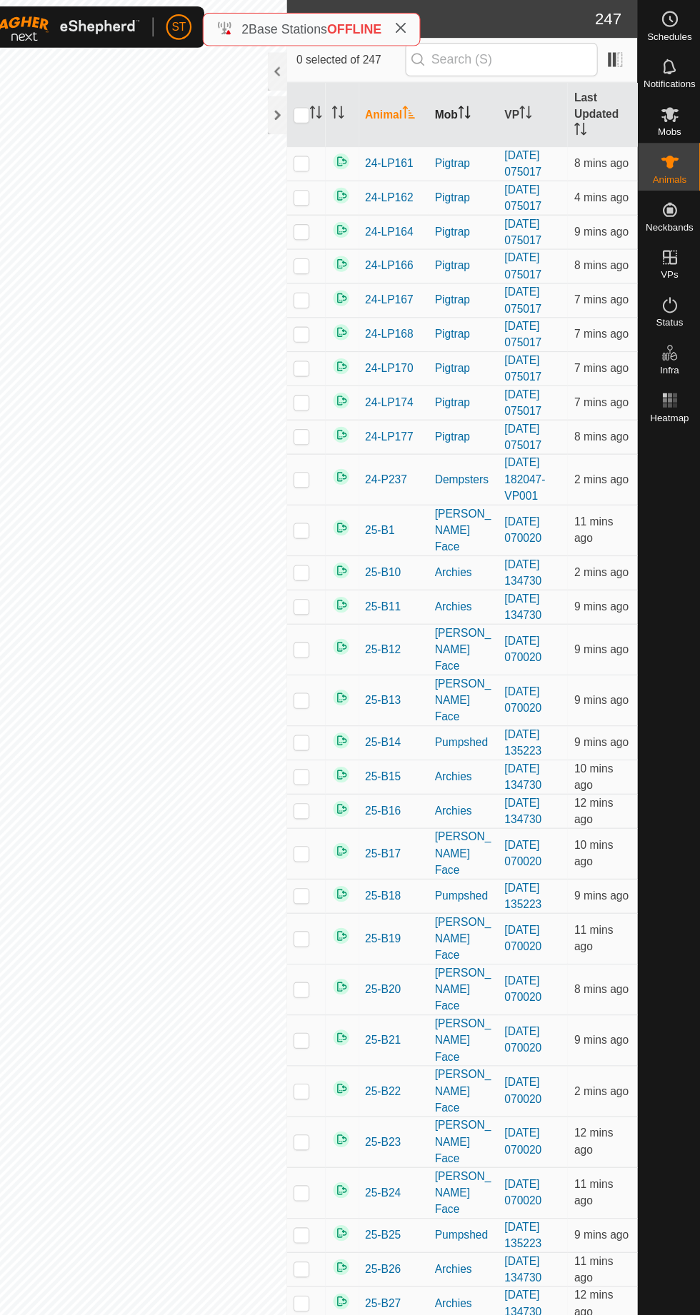
click at [482, 104] on th "Mob" at bounding box center [486, 103] width 63 height 58
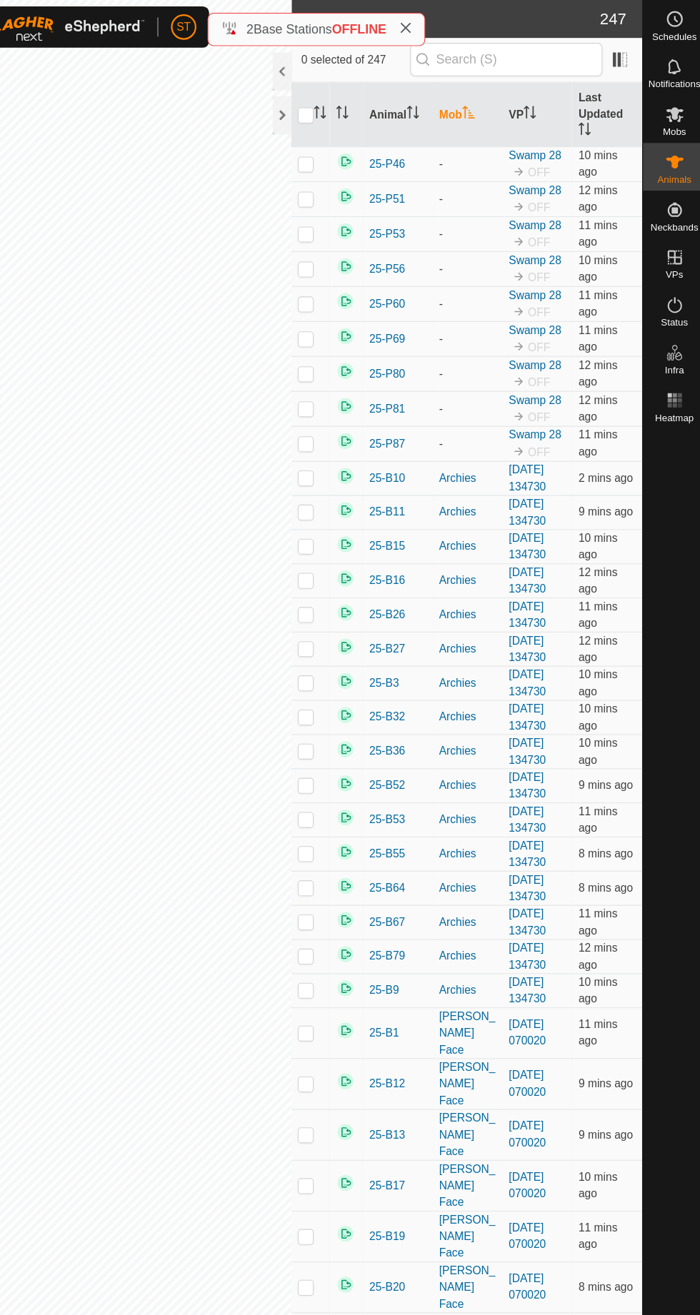
click at [680, 276] on icon at bounding box center [671, 274] width 17 height 17
click at [665, 286] on span "Status" at bounding box center [671, 290] width 24 height 9
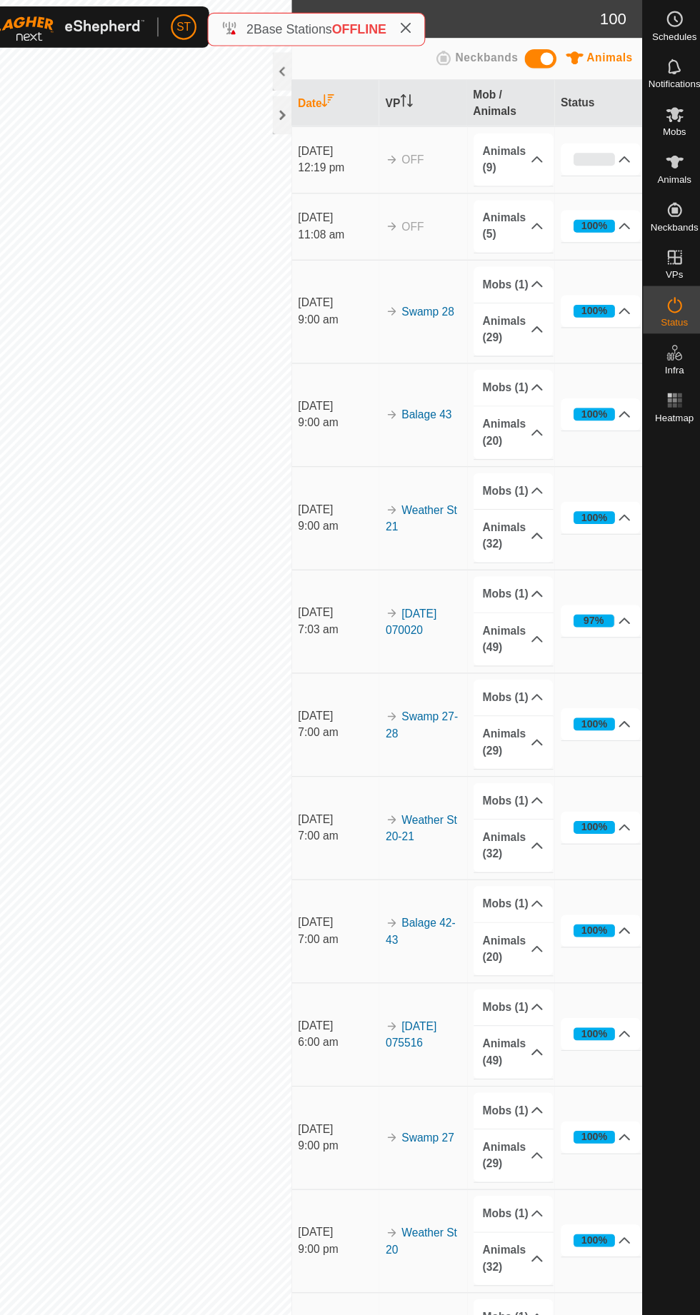
scroll to position [4, 0]
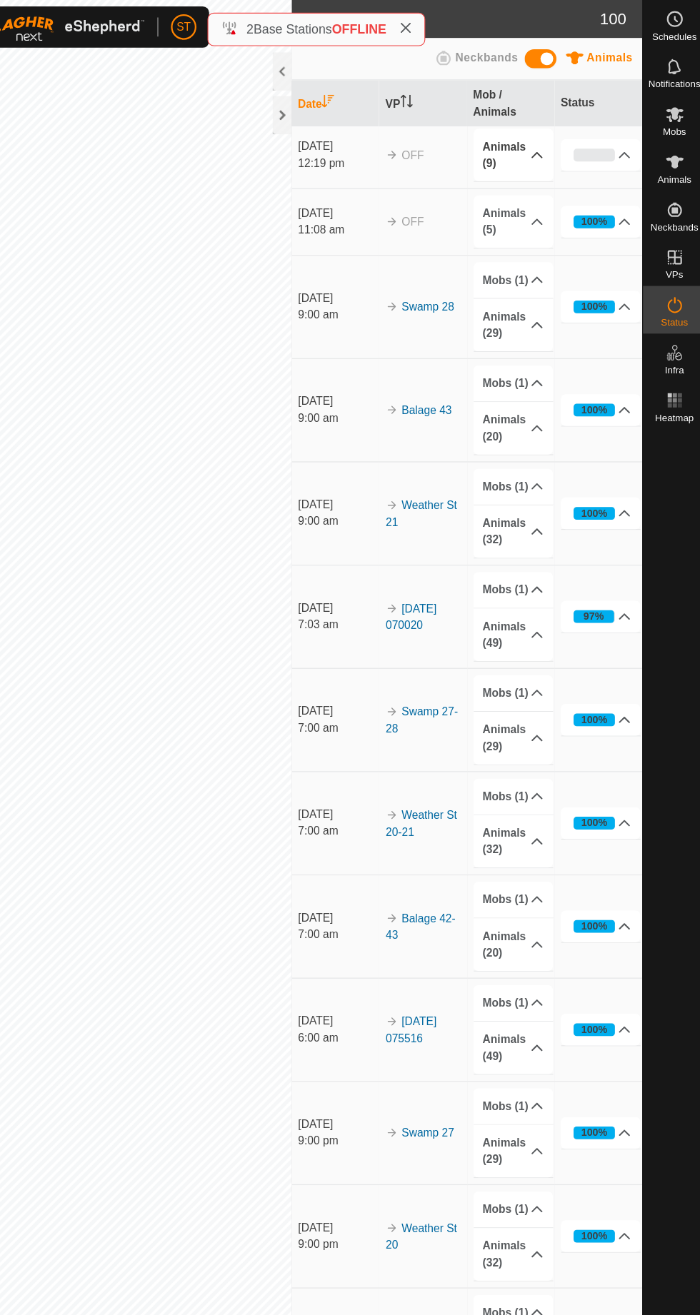
click at [546, 134] on icon at bounding box center [548, 139] width 11 height 11
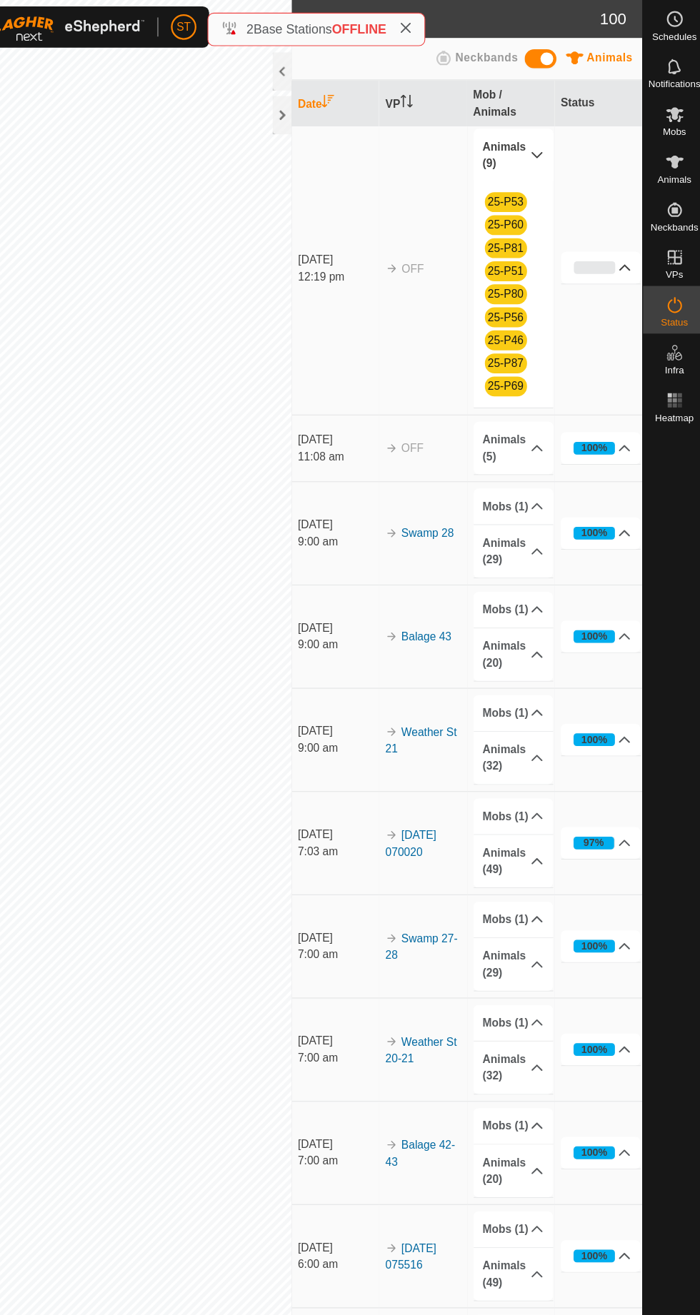
click at [618, 235] on div "0%" at bounding box center [600, 240] width 38 height 11
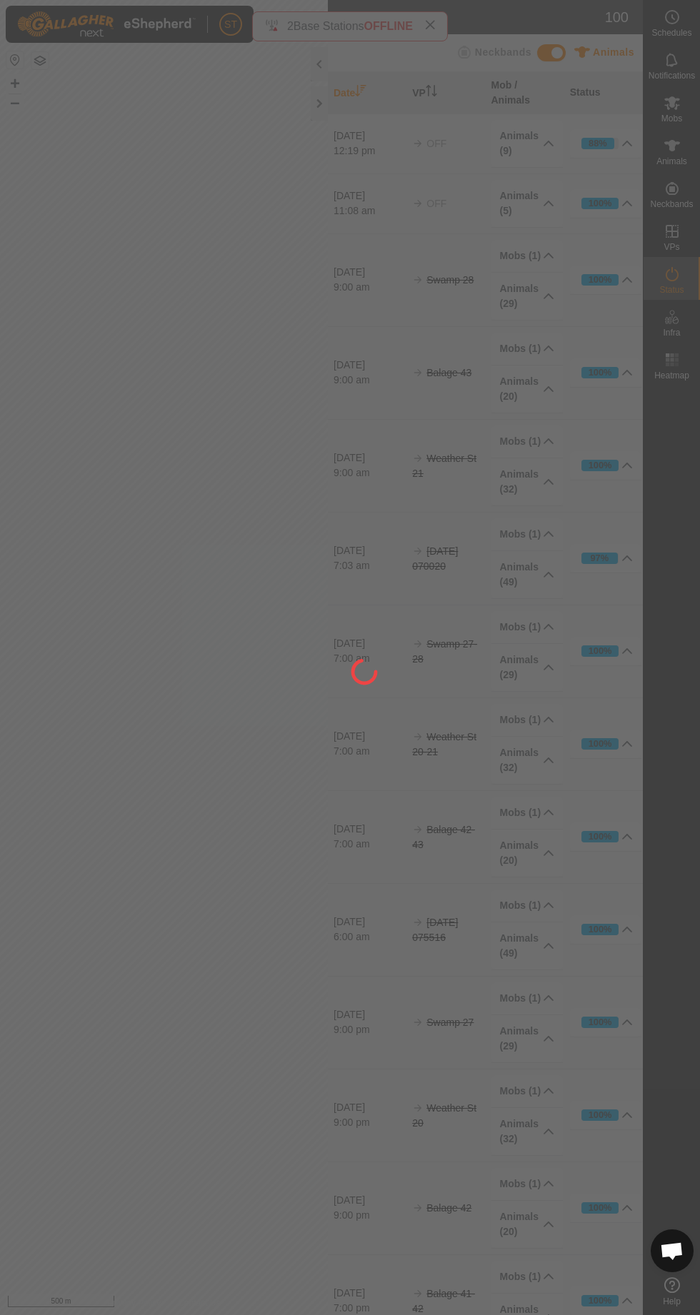
click at [601, 111] on div at bounding box center [350, 657] width 700 height 1315
click at [582, 115] on div at bounding box center [350, 657] width 700 height 1315
click at [591, 118] on div at bounding box center [350, 657] width 700 height 1315
click at [630, 129] on div at bounding box center [350, 657] width 700 height 1315
click at [646, 136] on div at bounding box center [350, 657] width 700 height 1315
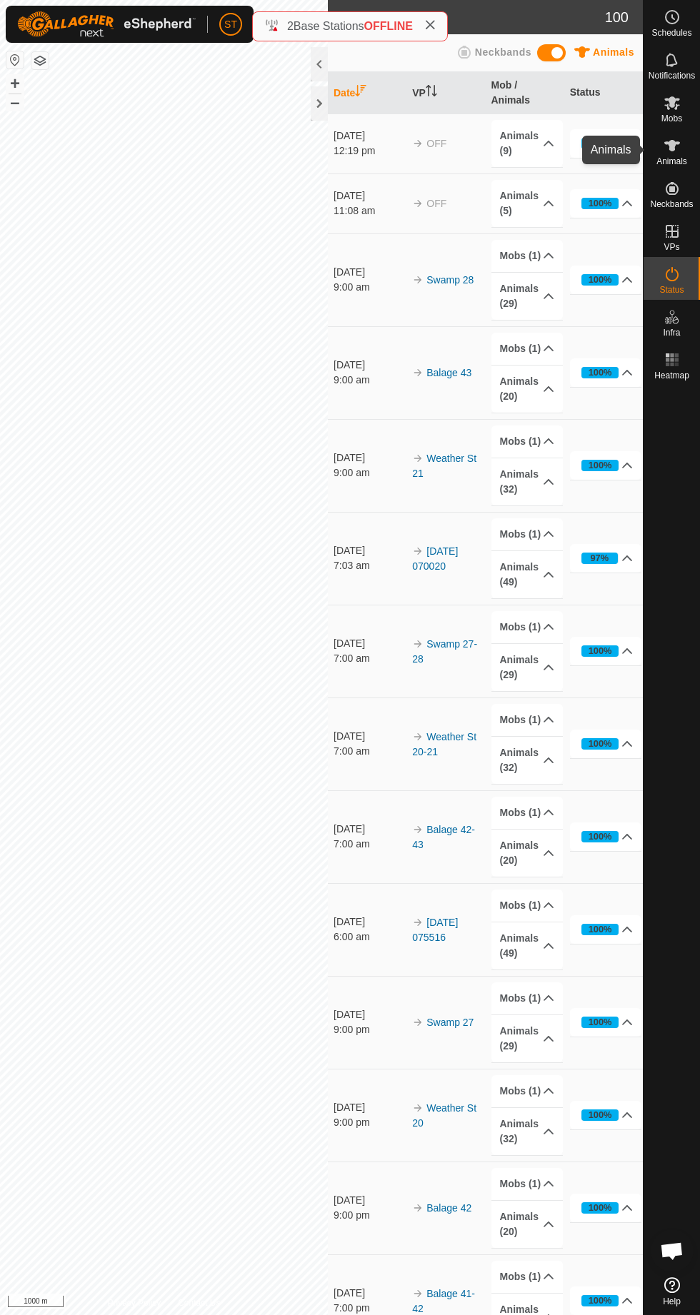
click at [607, 150] on div "88%" at bounding box center [597, 143] width 19 height 14
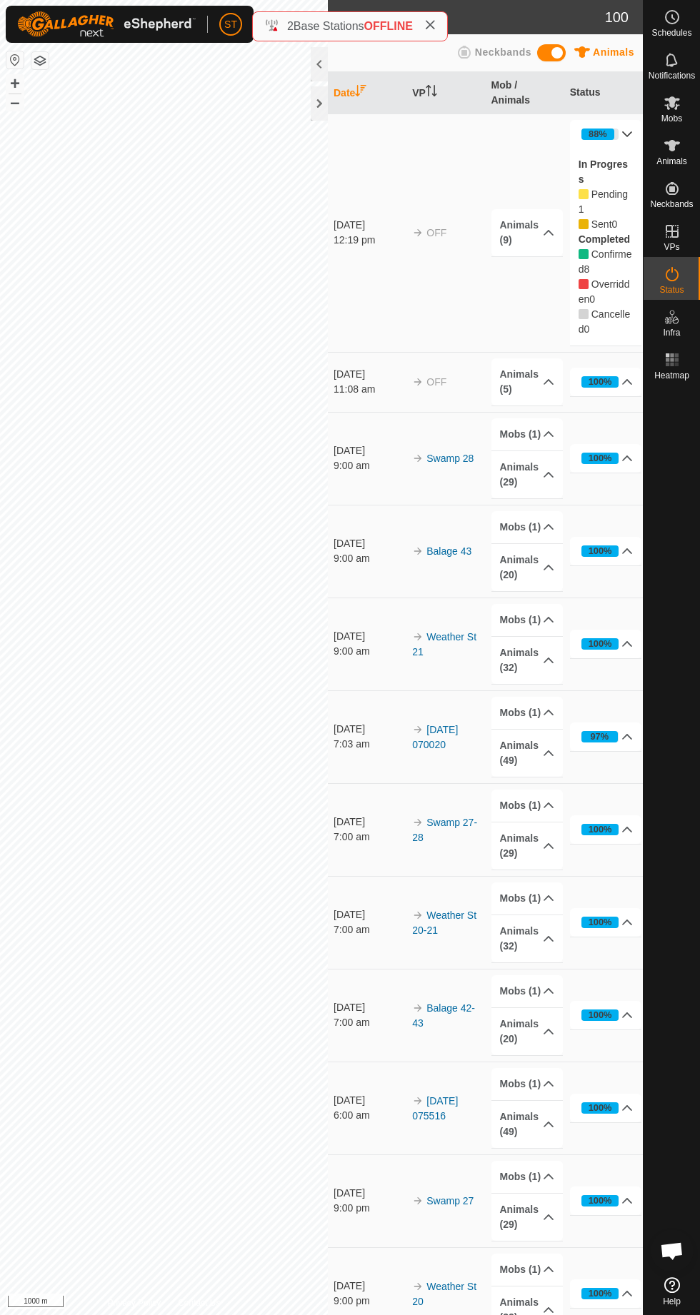
click at [683, 166] on span "Animals" at bounding box center [671, 161] width 31 height 9
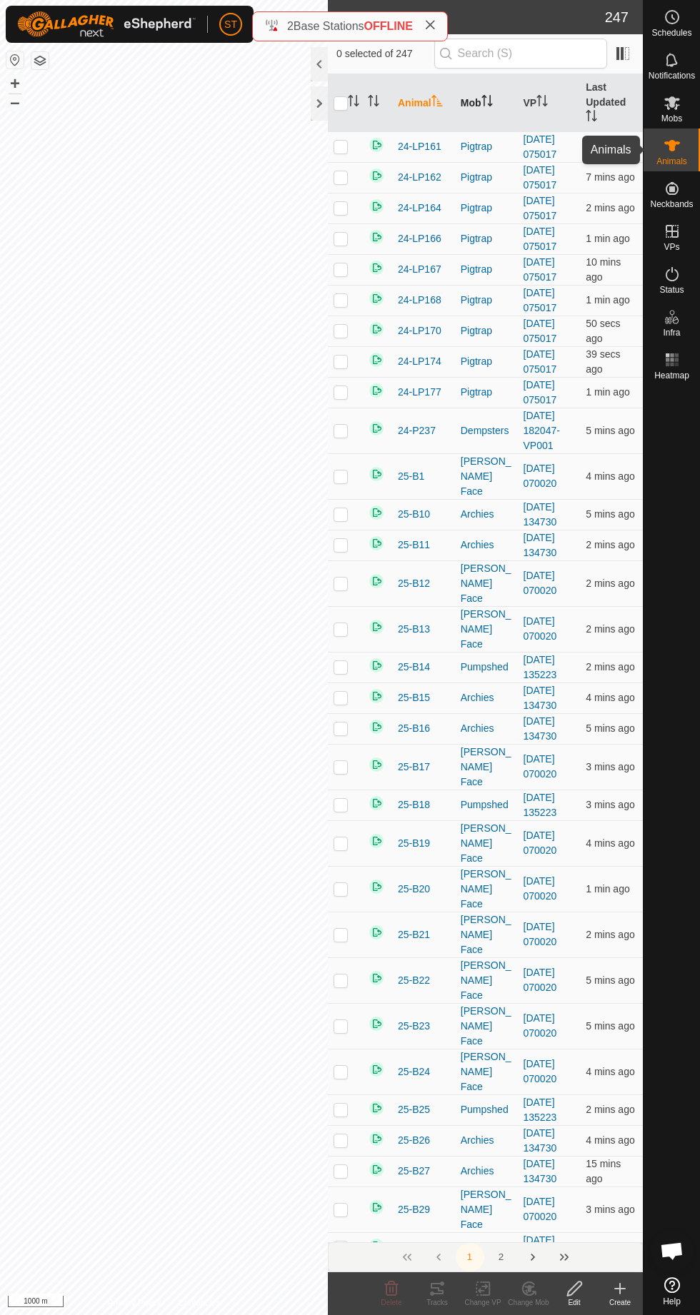
click at [518, 132] on th "Mob" at bounding box center [486, 103] width 63 height 58
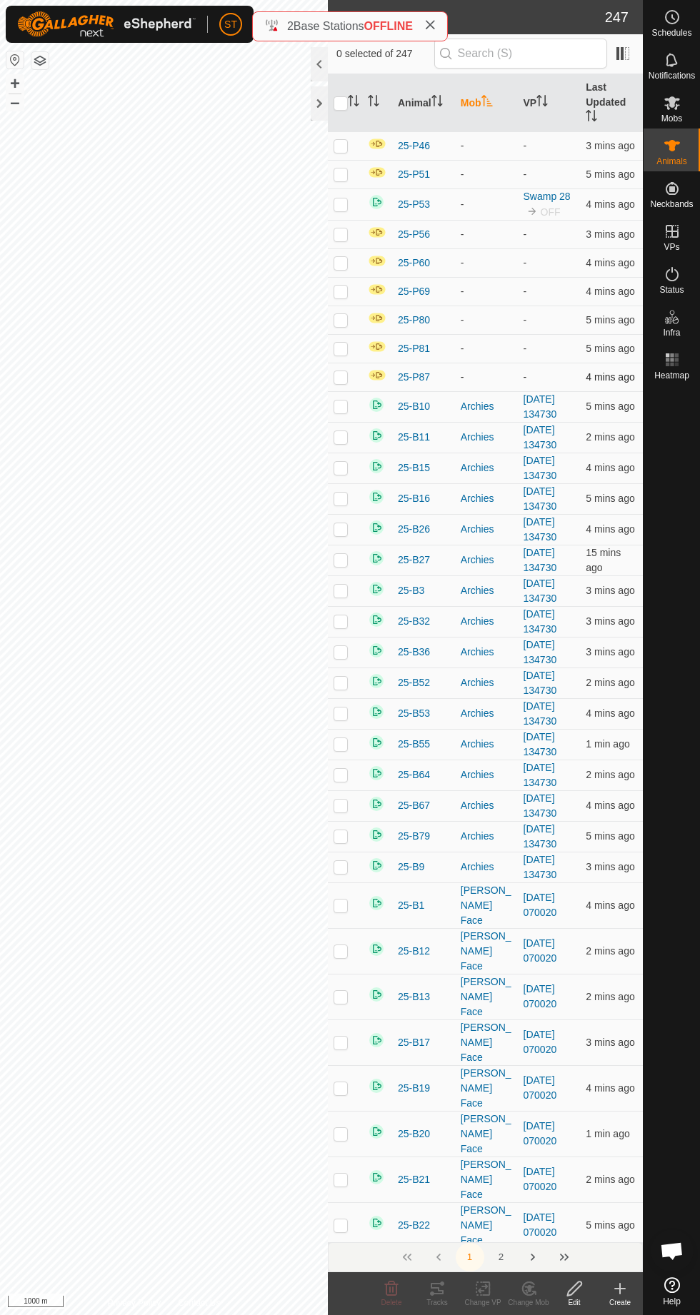
click at [341, 381] on p-checkbox at bounding box center [340, 376] width 14 height 11
checkbox input "true"
click at [347, 348] on p-checkbox at bounding box center [340, 348] width 14 height 11
checkbox input "true"
click at [346, 325] on p-checkbox at bounding box center [340, 319] width 14 height 11
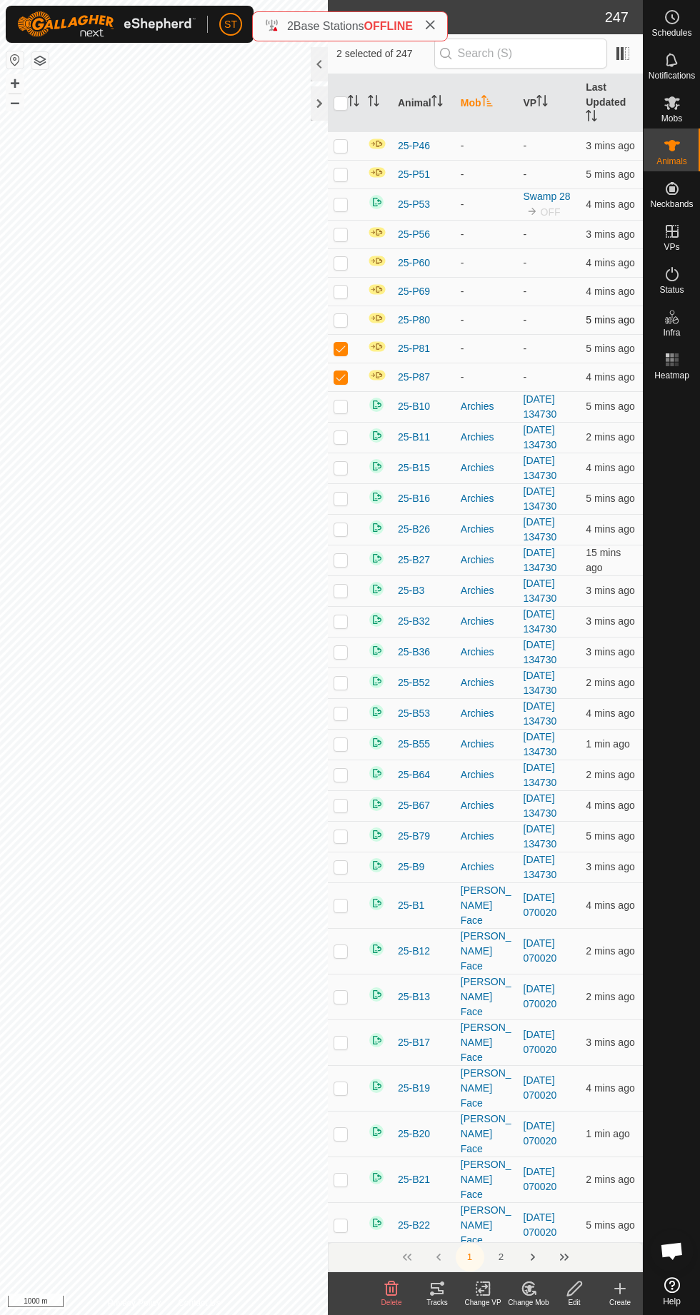
checkbox input "true"
click at [348, 296] on p-checkbox at bounding box center [340, 291] width 14 height 11
checkbox input "true"
click at [344, 268] on p-checkbox at bounding box center [340, 262] width 14 height 11
checkbox input "true"
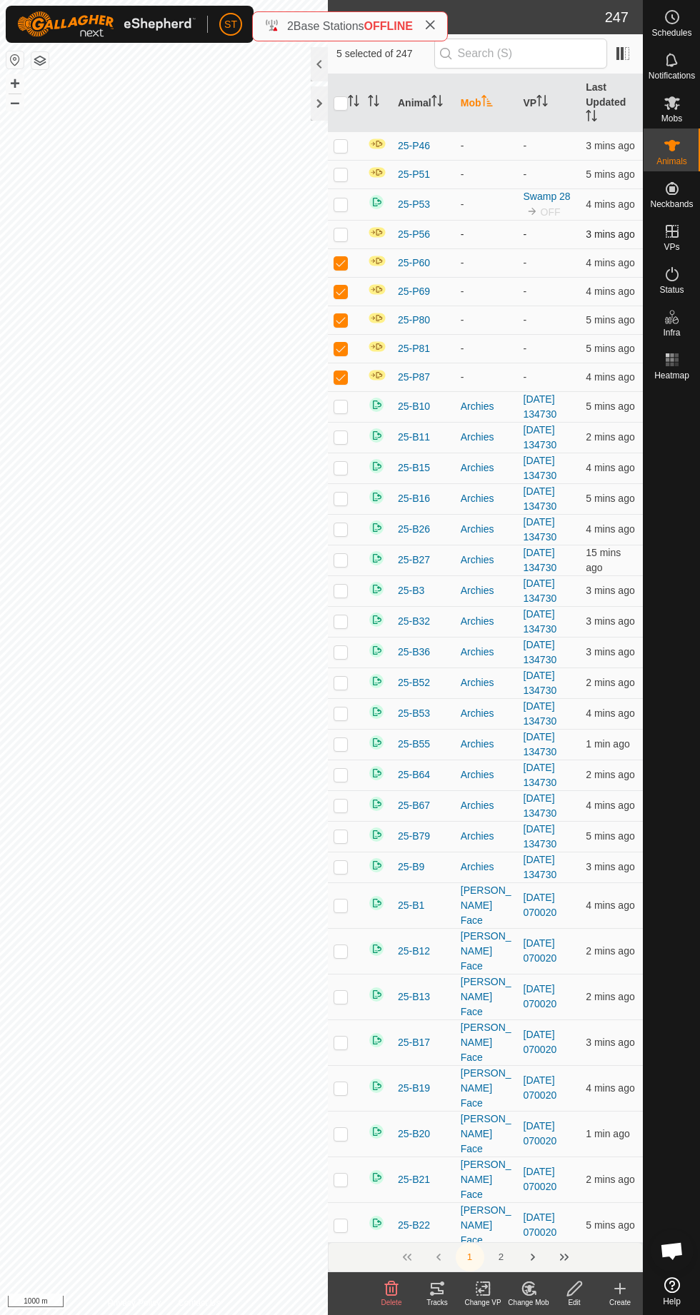
click at [346, 234] on p-checkbox at bounding box center [340, 233] width 14 height 11
checkbox input "true"
click at [339, 209] on p-checkbox at bounding box center [340, 203] width 14 height 11
checkbox input "true"
click at [346, 179] on p-checkbox at bounding box center [340, 173] width 14 height 11
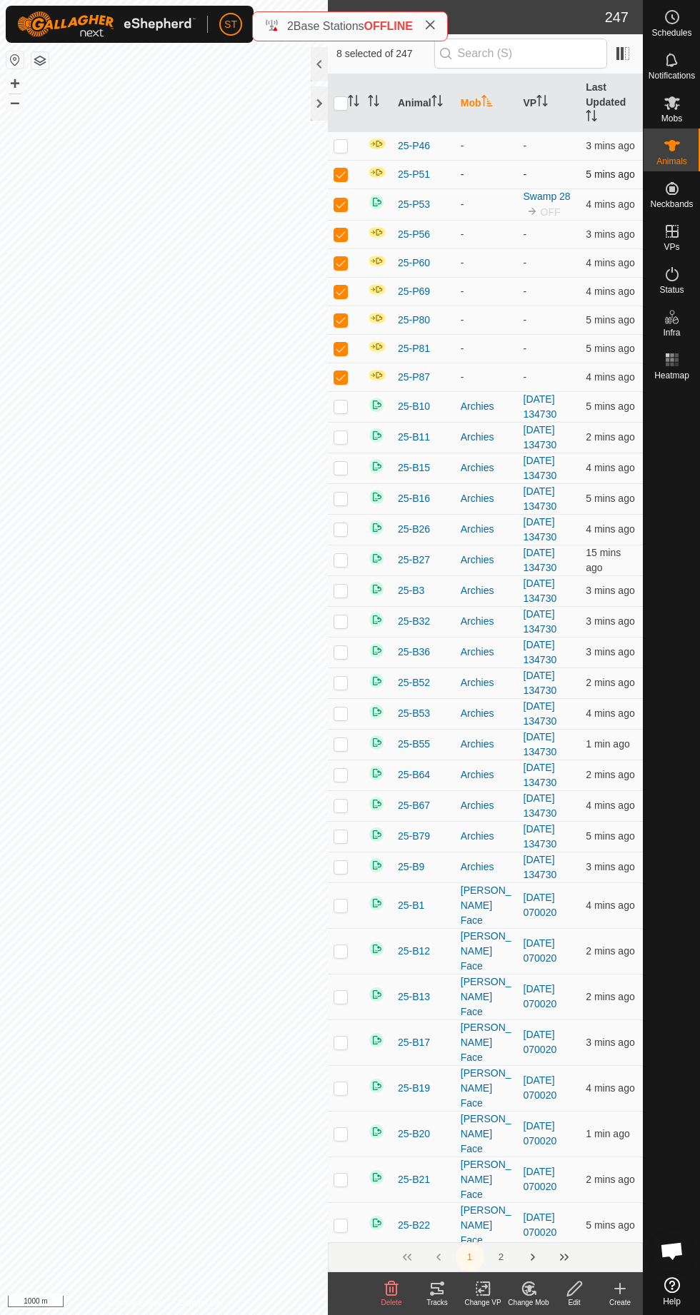
checkbox input "true"
click at [348, 151] on p-checkbox at bounding box center [340, 145] width 14 height 11
checkbox input "true"
click at [538, 1302] on div "Change Mob" at bounding box center [528, 1302] width 46 height 11
click at [574, 1224] on span "Choose Mob..." at bounding box center [575, 1226] width 74 height 17
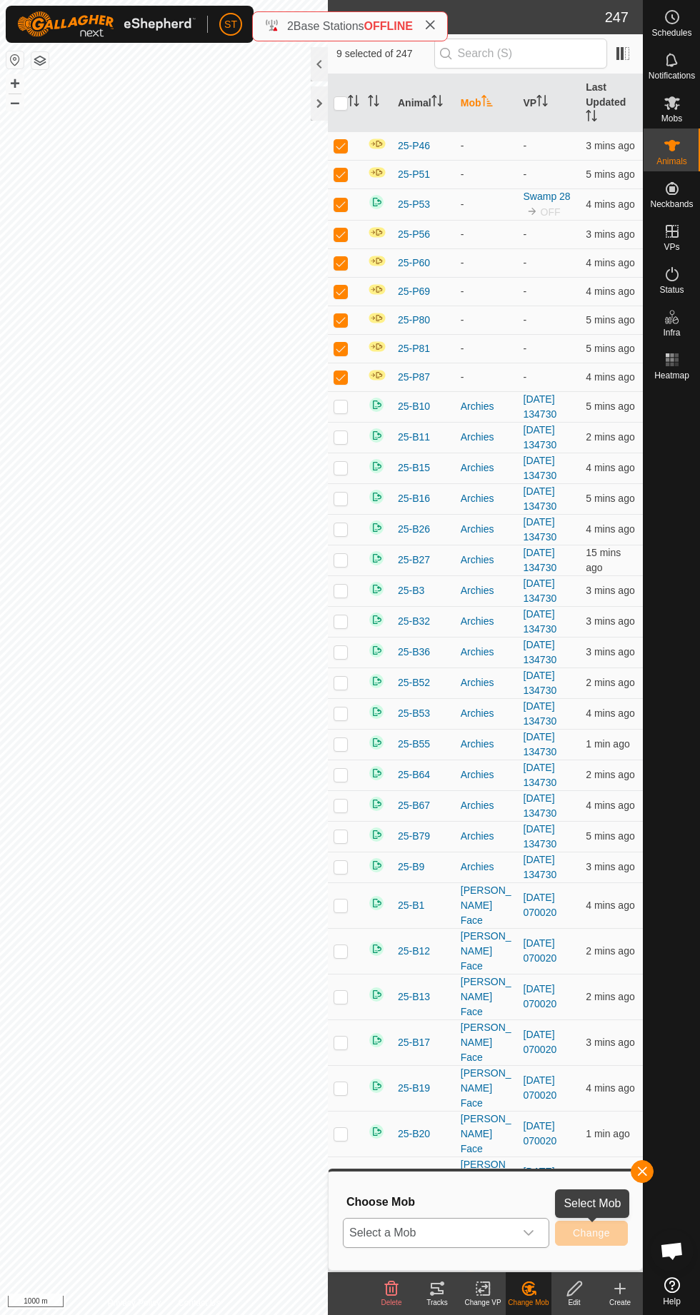
click at [456, 1226] on span "Select a Mob" at bounding box center [428, 1233] width 171 height 29
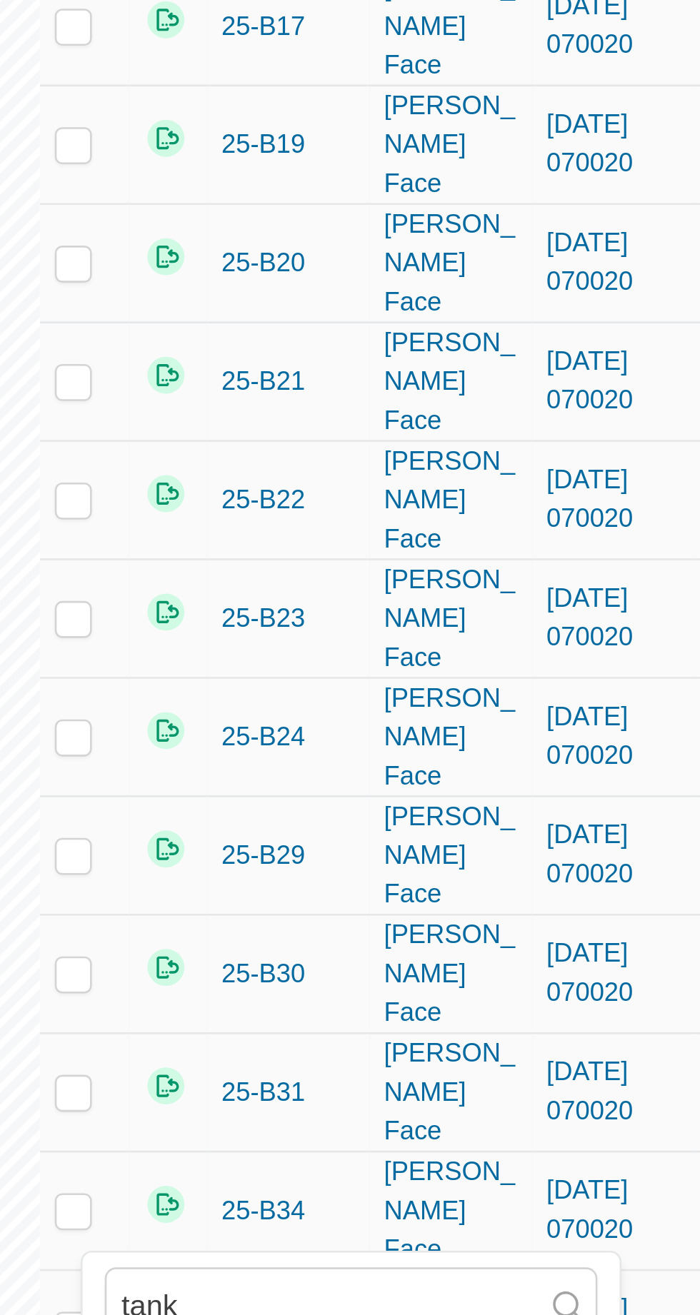
scroll to position [375, 0]
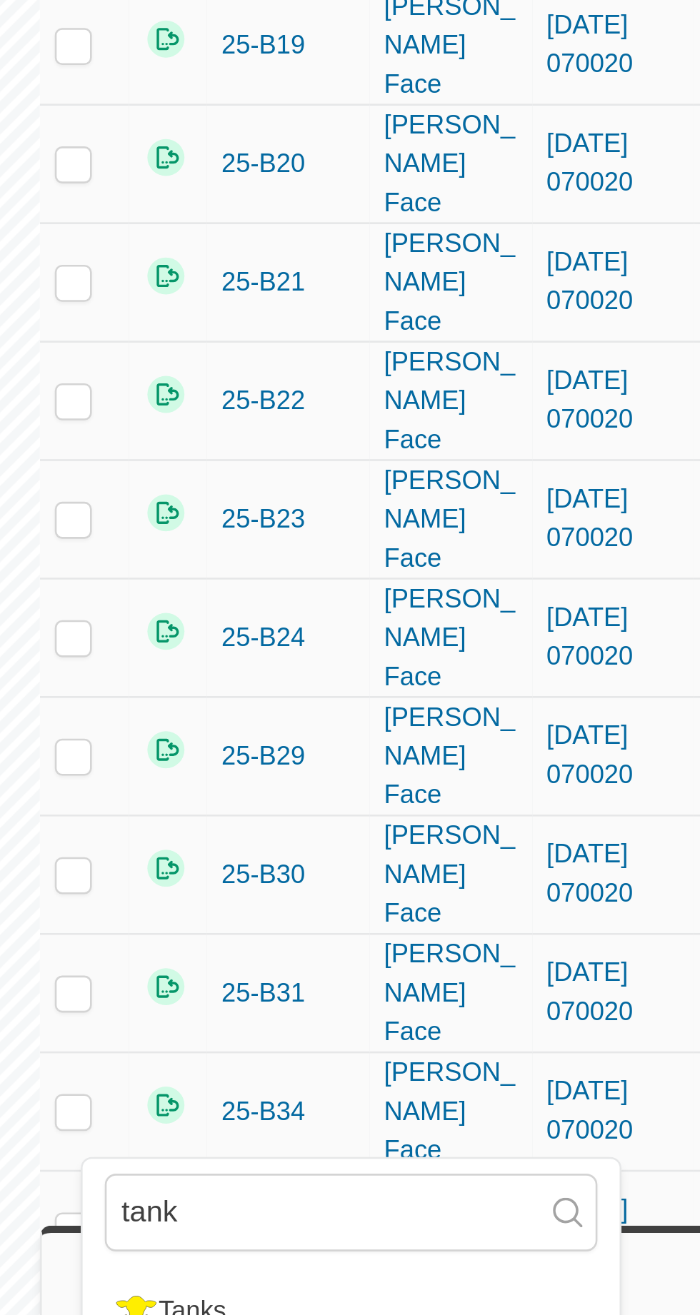
type input "tank"
click at [384, 1199] on div "Tanks" at bounding box center [378, 1202] width 51 height 24
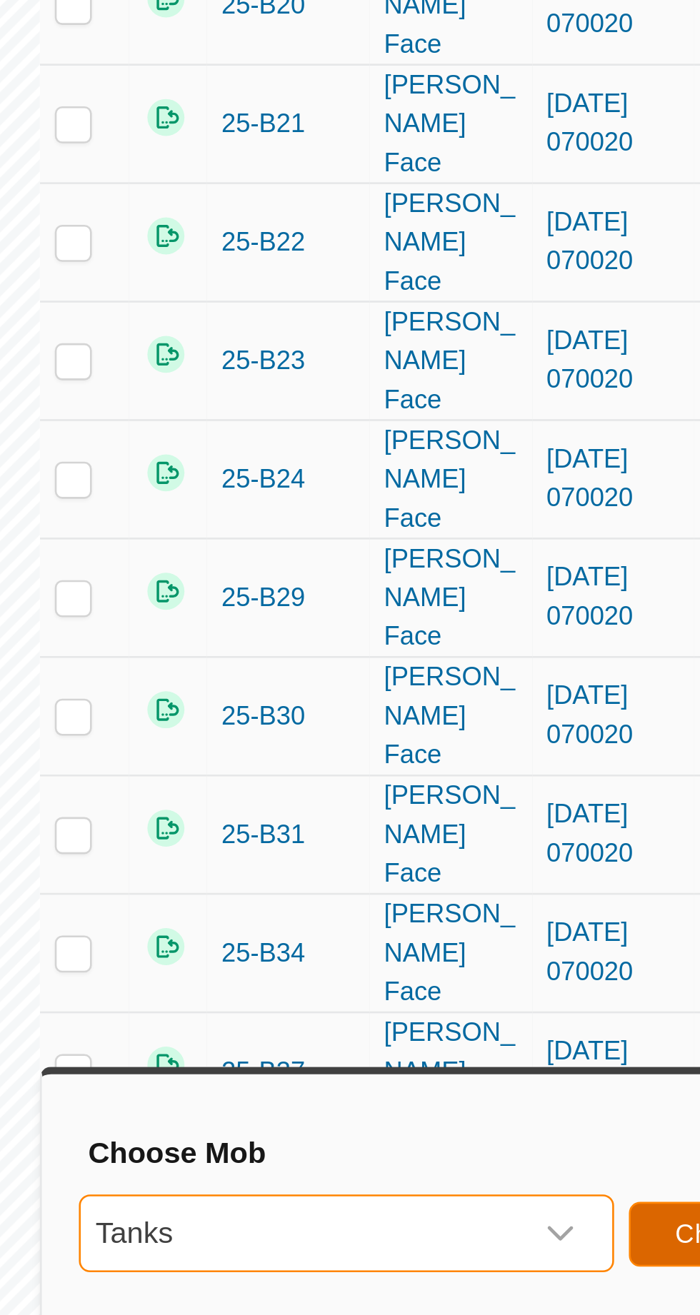
click at [610, 1239] on span "Change" at bounding box center [591, 1232] width 37 height 11
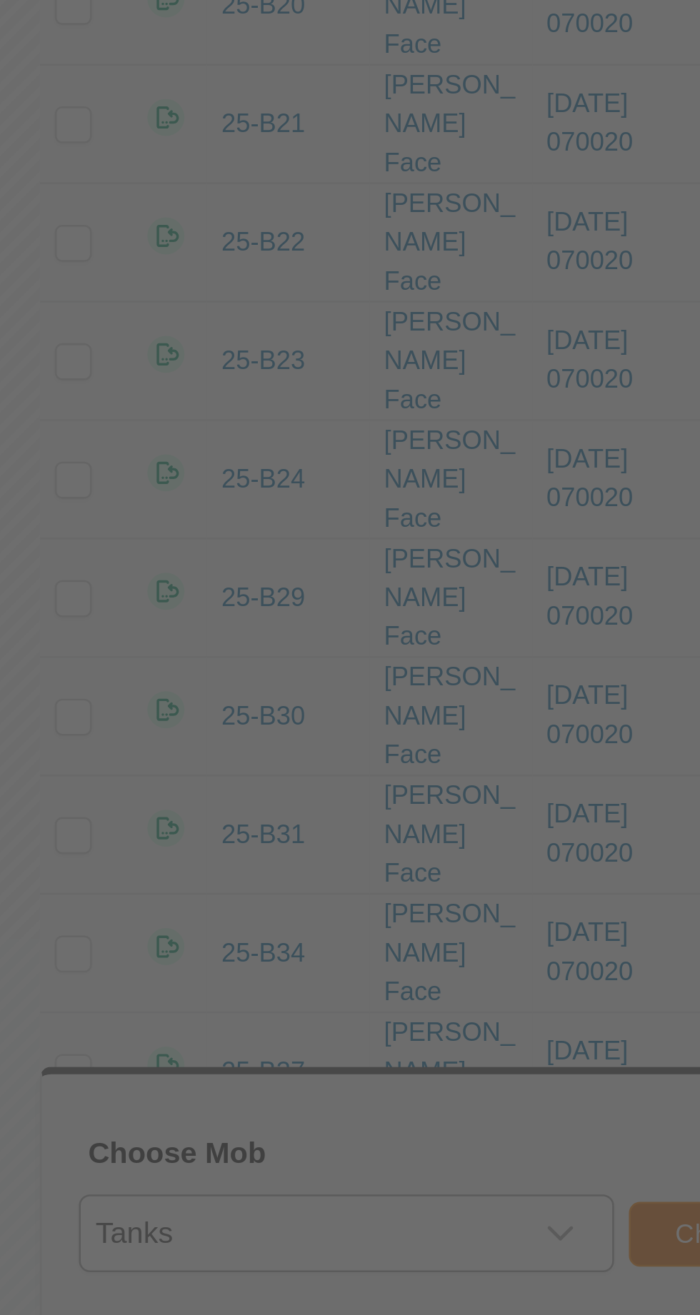
checkbox input "false"
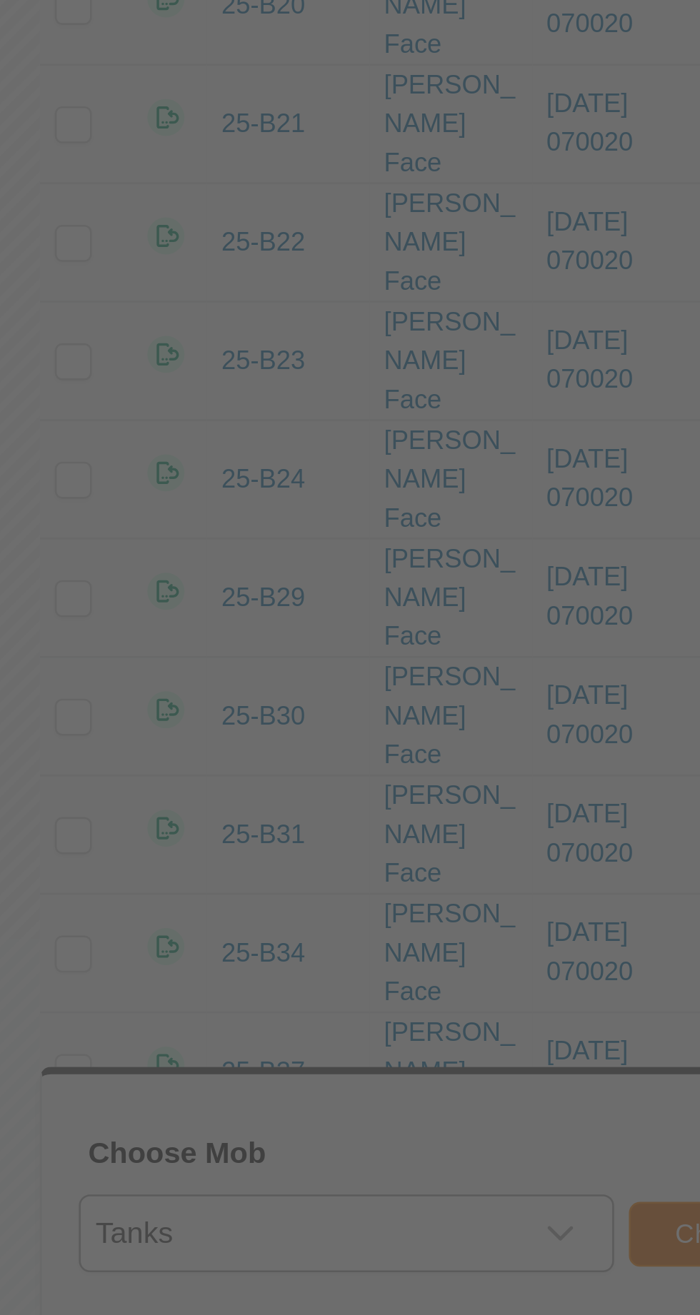
checkbox input "false"
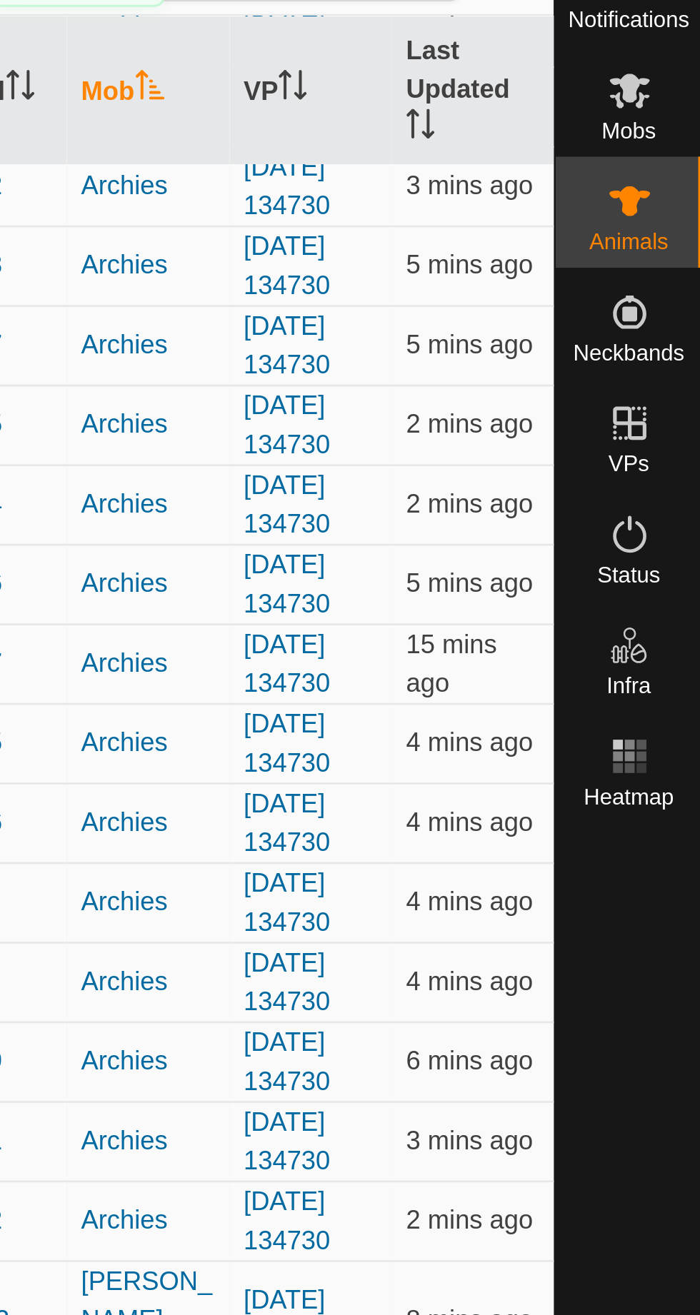
scroll to position [0, 0]
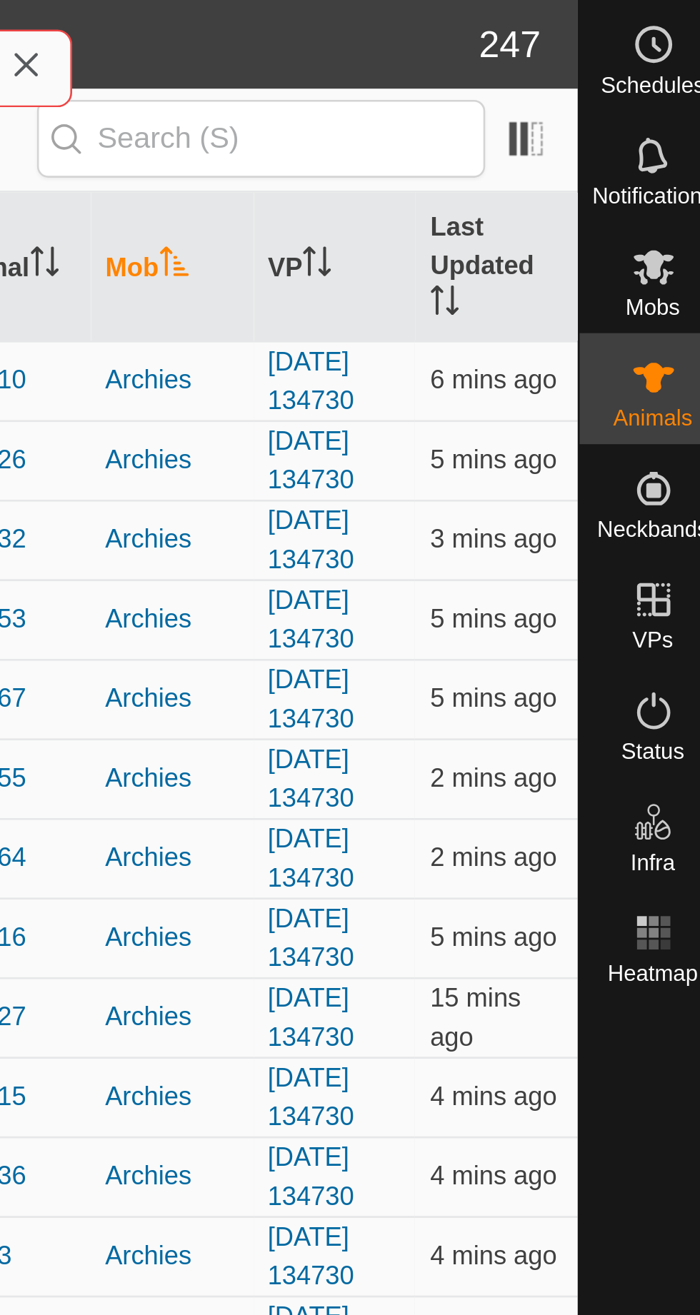
click at [680, 104] on icon at bounding box center [672, 103] width 16 height 14
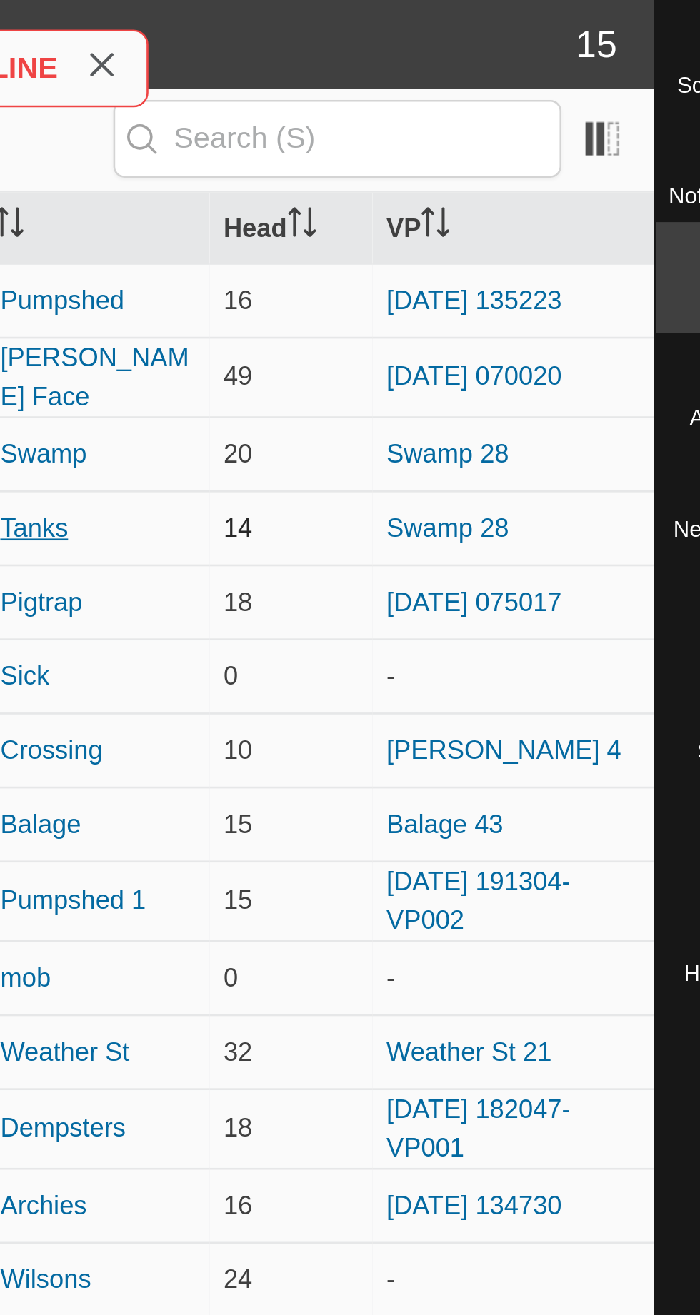
click at [409, 199] on div "Tanks" at bounding box center [404, 203] width 26 height 15
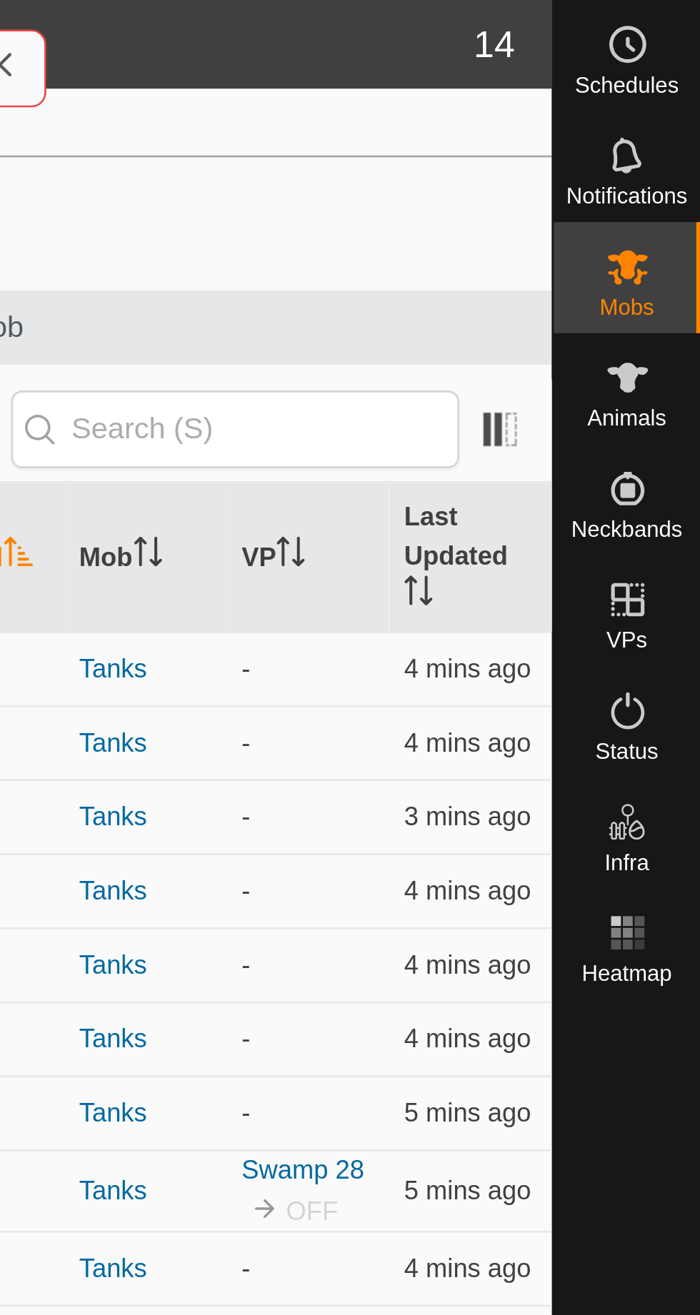
click at [676, 278] on icon at bounding box center [671, 274] width 13 height 14
click at [679, 283] on icon at bounding box center [671, 274] width 17 height 17
click at [675, 276] on icon at bounding box center [671, 274] width 17 height 17
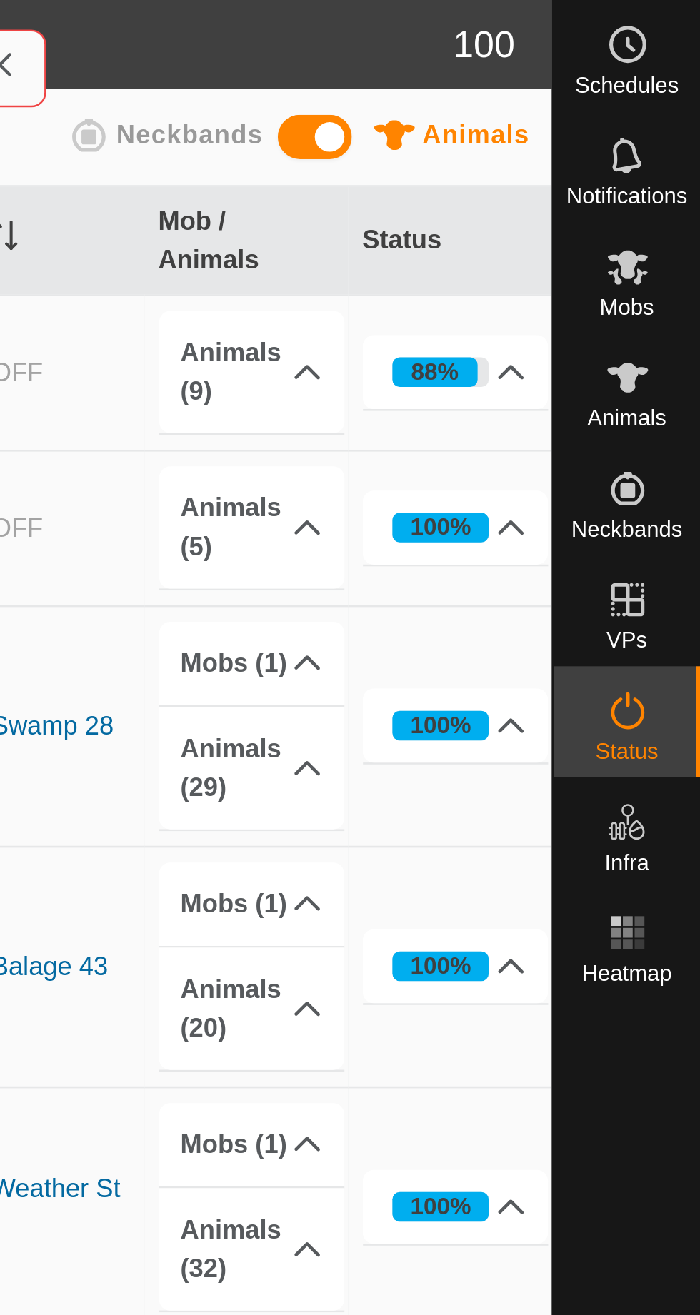
click at [680, 283] on icon at bounding box center [671, 274] width 17 height 17
click at [607, 136] on div "88%" at bounding box center [597, 143] width 19 height 14
